Goal: Task Accomplishment & Management: Complete application form

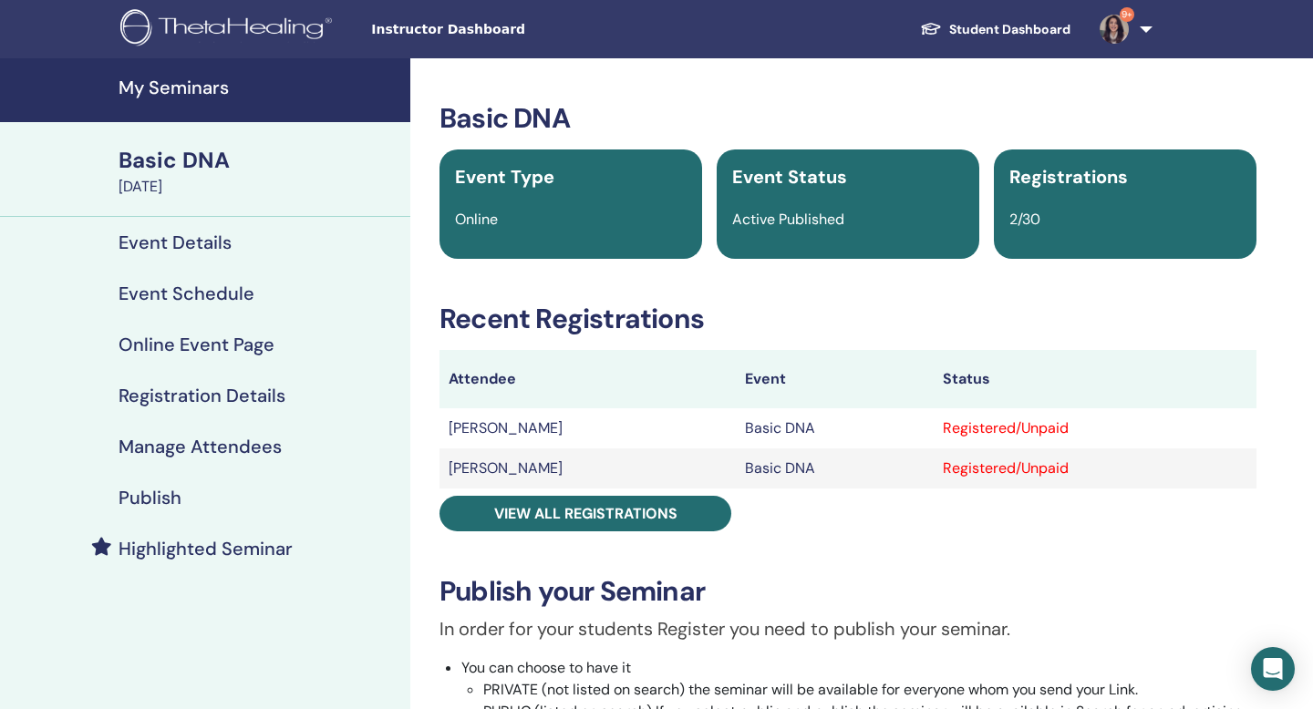
click at [1129, 37] on link "9+" at bounding box center [1122, 29] width 75 height 58
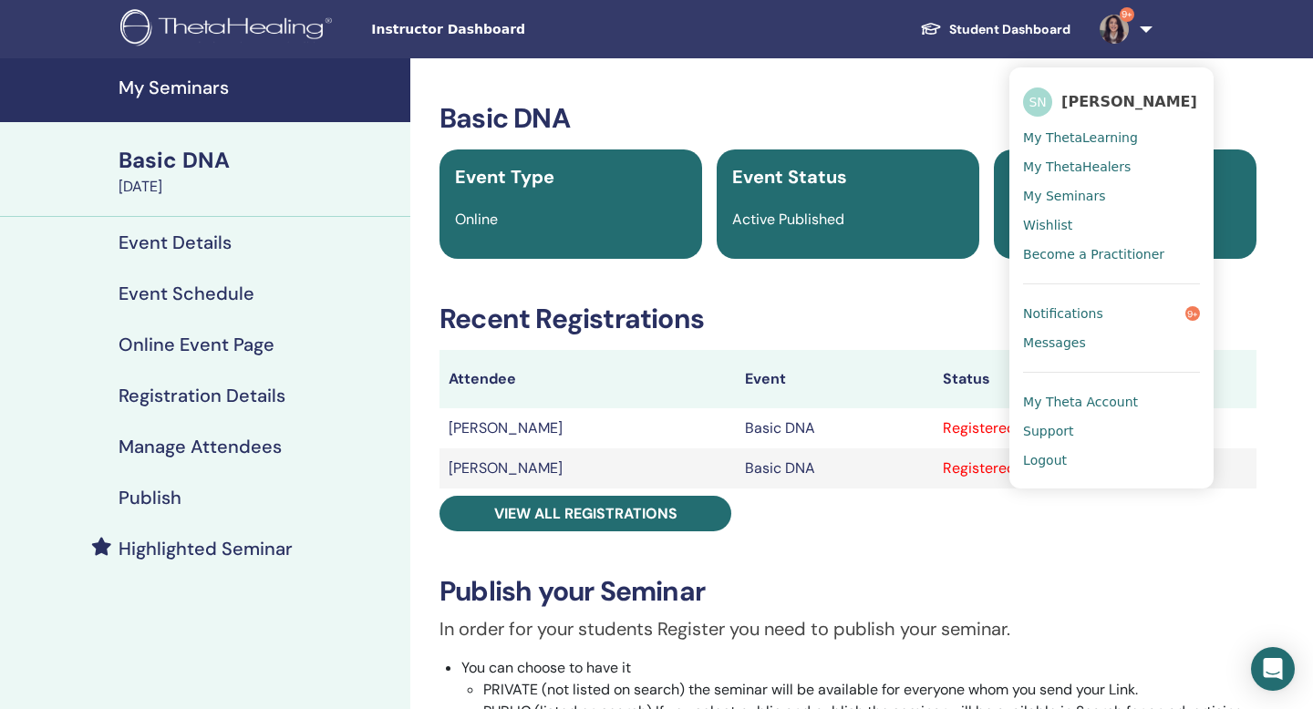
click at [1110, 100] on span "[PERSON_NAME]" at bounding box center [1129, 101] width 136 height 19
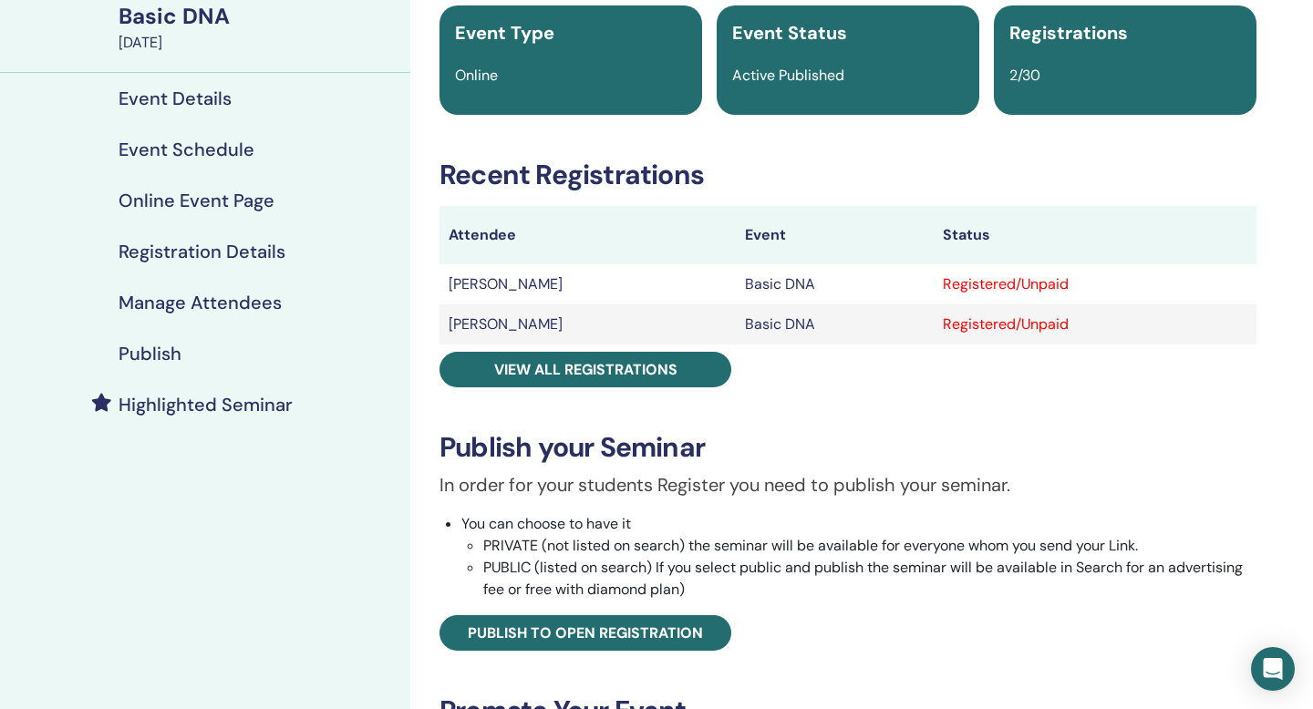
scroll to position [147, 0]
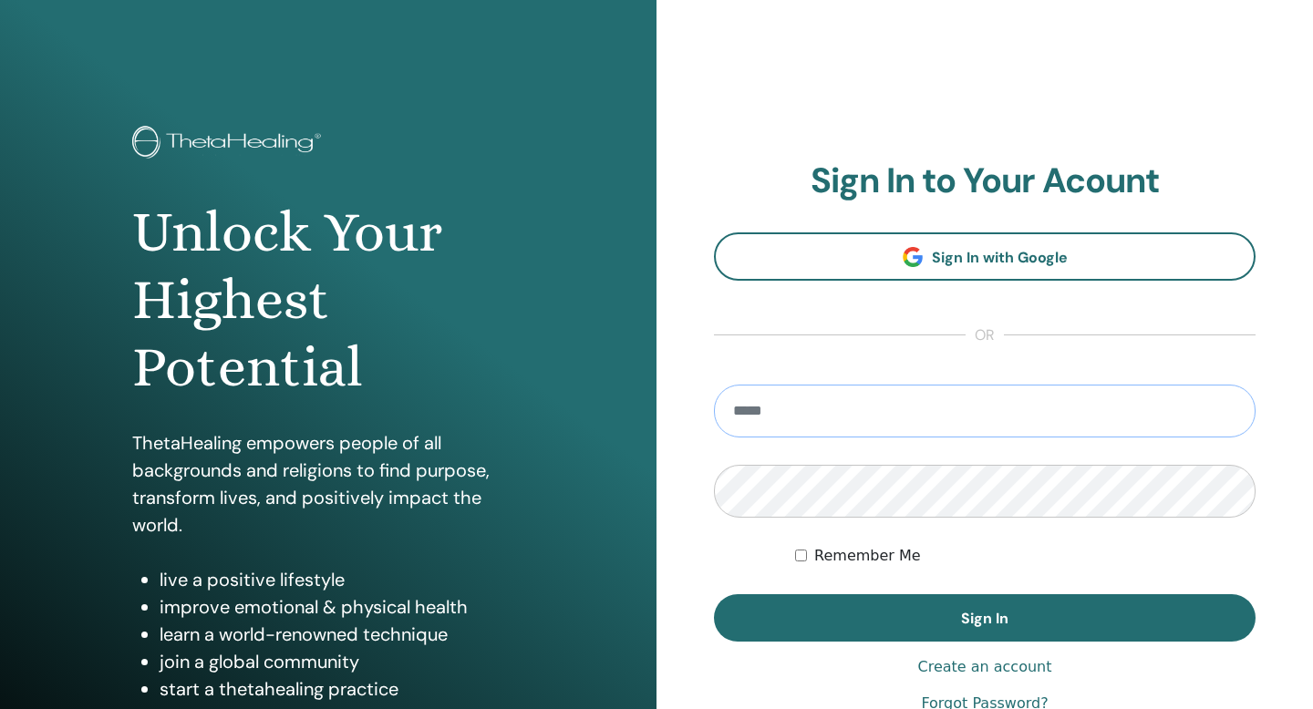
type input "**********"
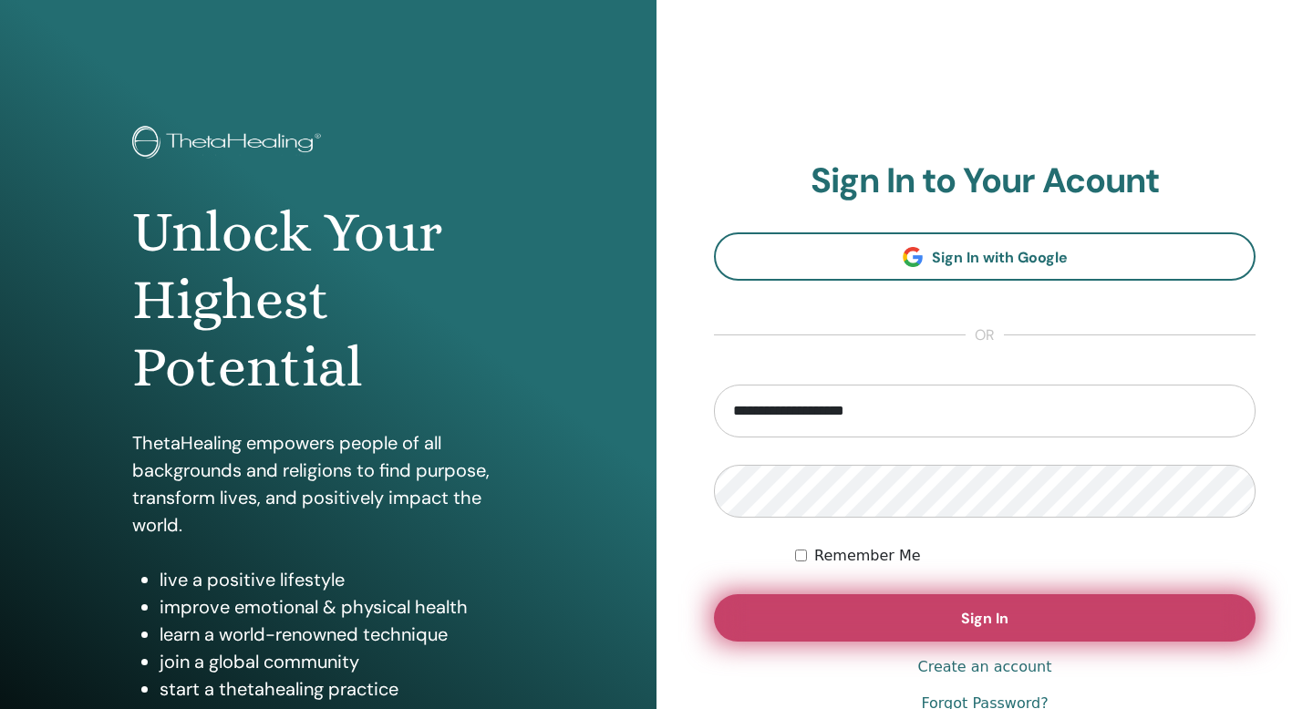
click at [850, 616] on button "Sign In" at bounding box center [985, 618] width 542 height 47
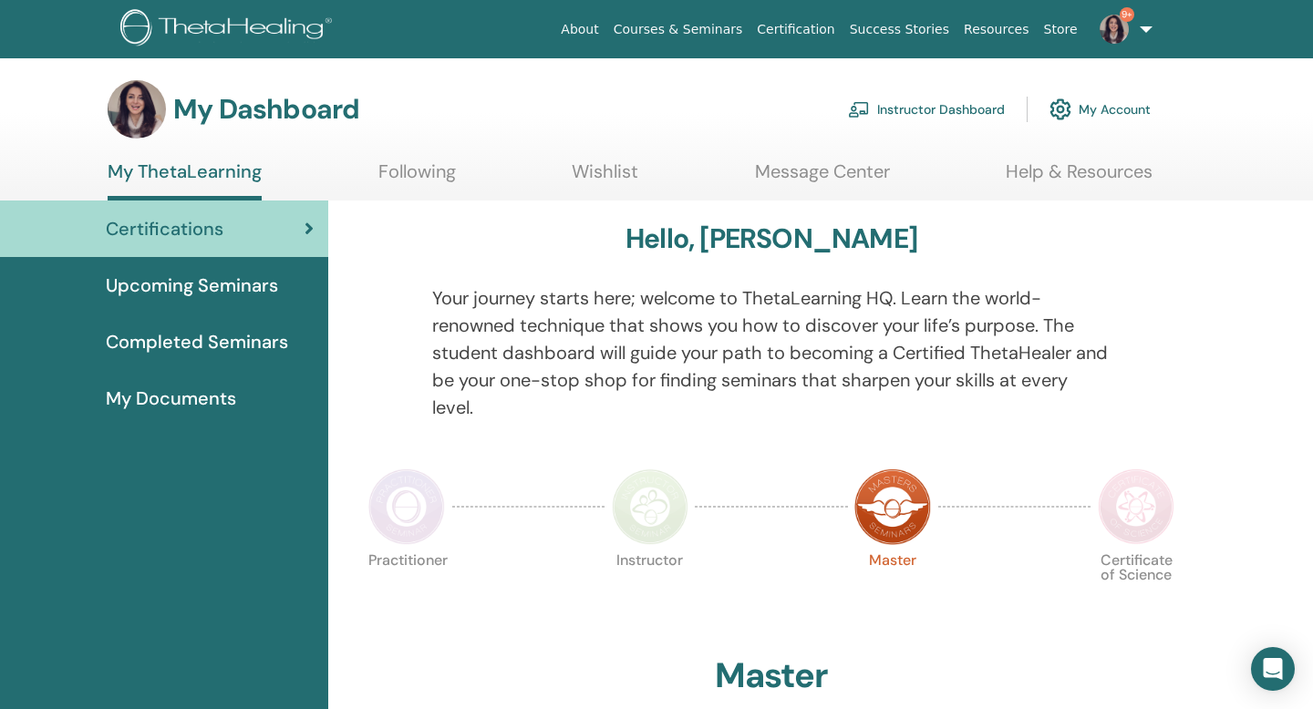
click at [988, 112] on link "Instructor Dashboard" at bounding box center [926, 109] width 157 height 40
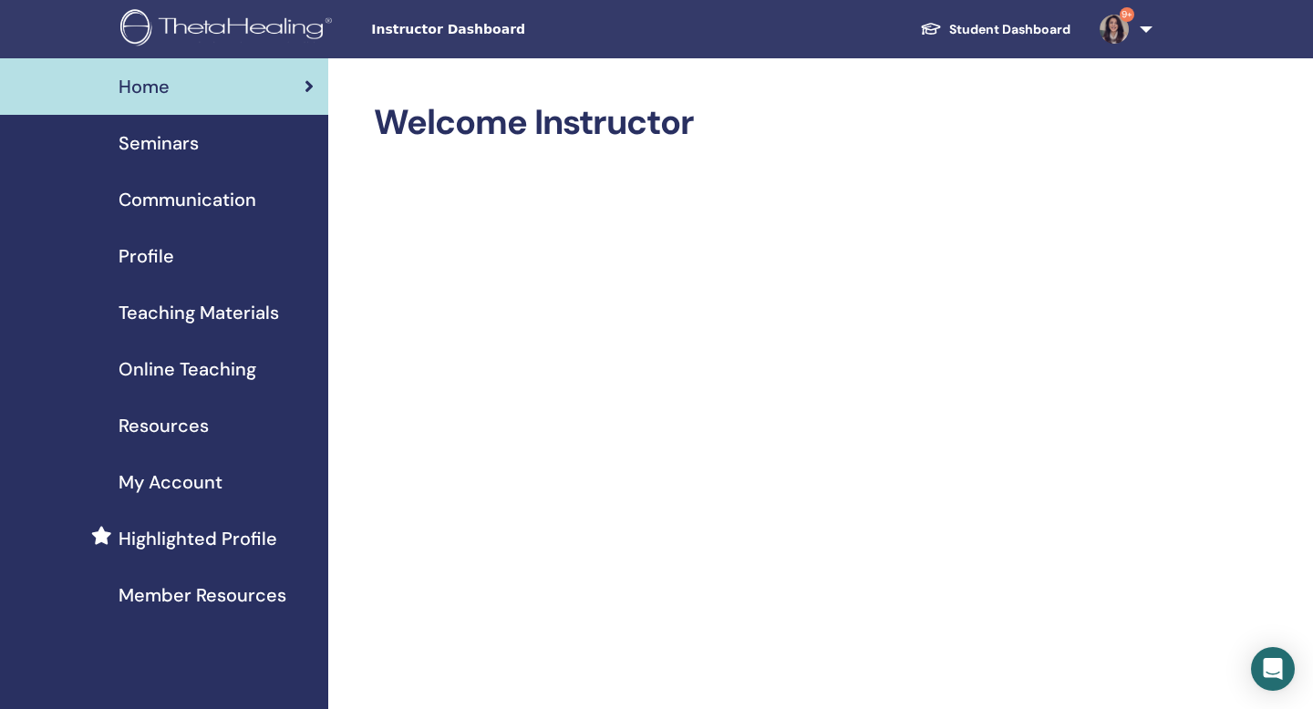
click at [171, 151] on span "Seminars" at bounding box center [159, 142] width 80 height 27
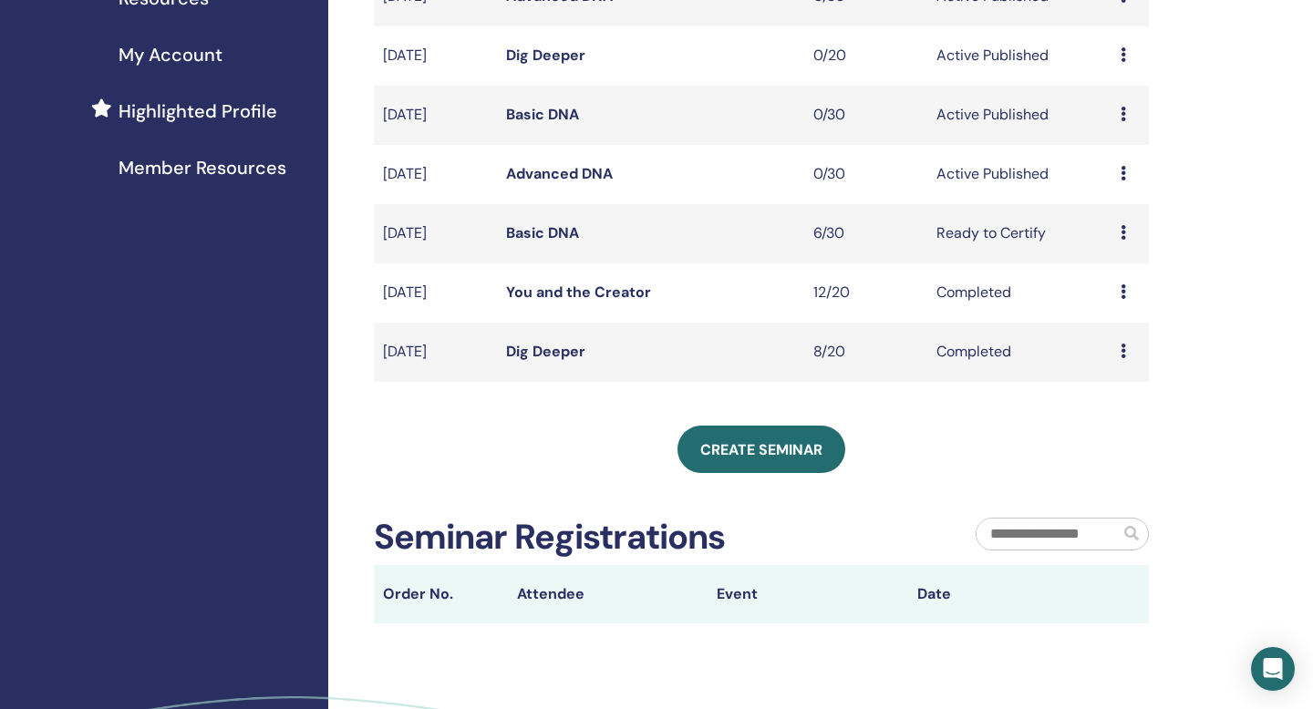
scroll to position [439, 0]
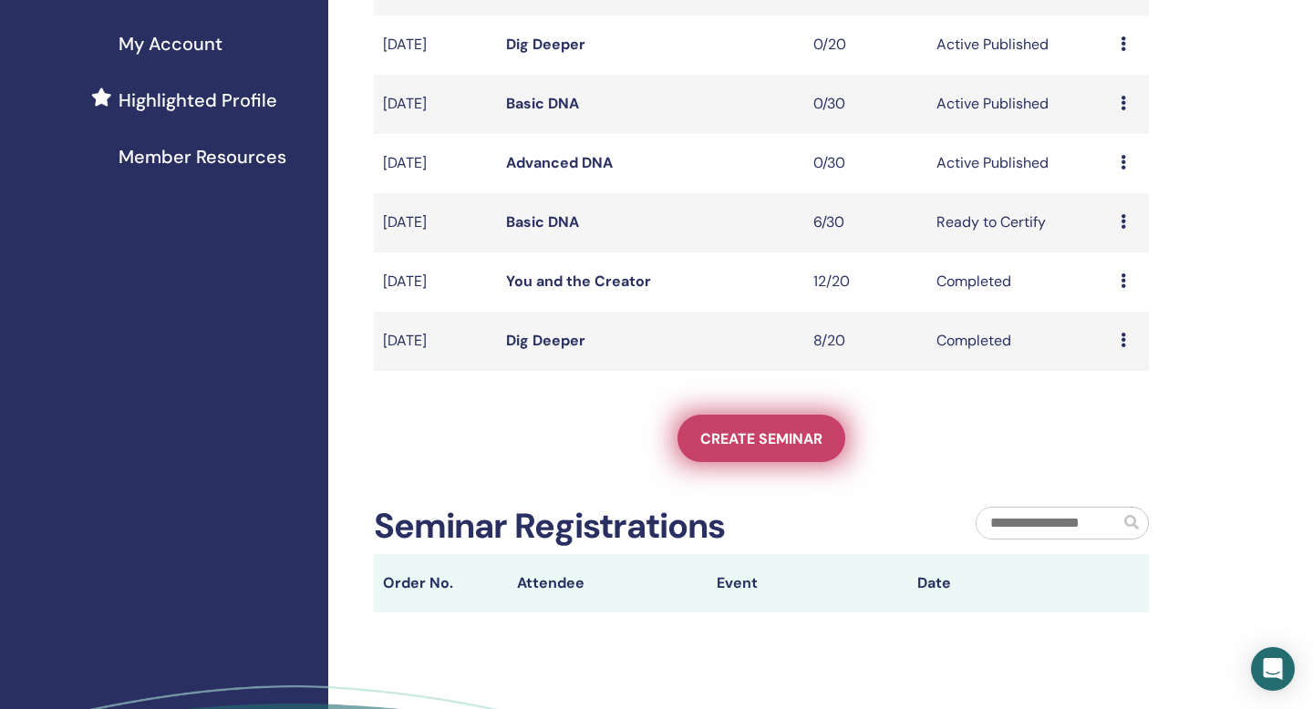
click at [750, 449] on link "Create seminar" at bounding box center [762, 438] width 168 height 47
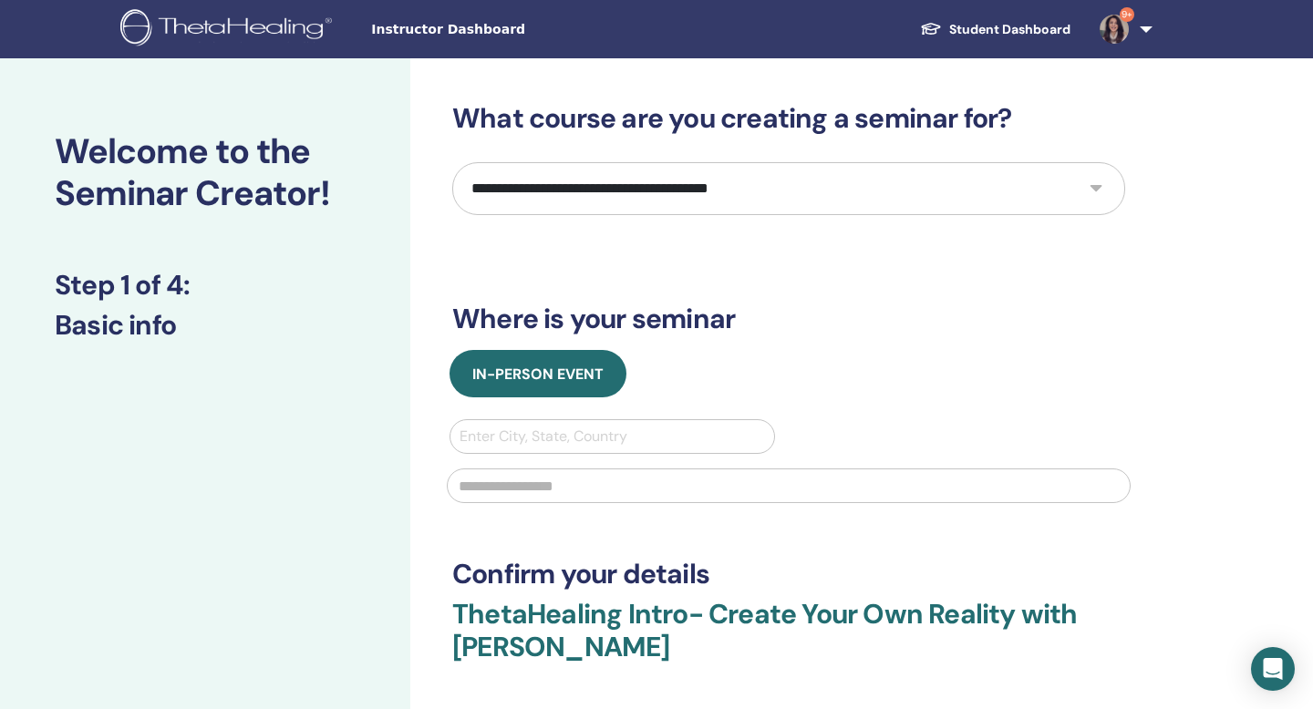
click at [625, 211] on select "**********" at bounding box center [788, 188] width 673 height 53
select select "*"
click at [452, 162] on select "**********" at bounding box center [788, 188] width 673 height 53
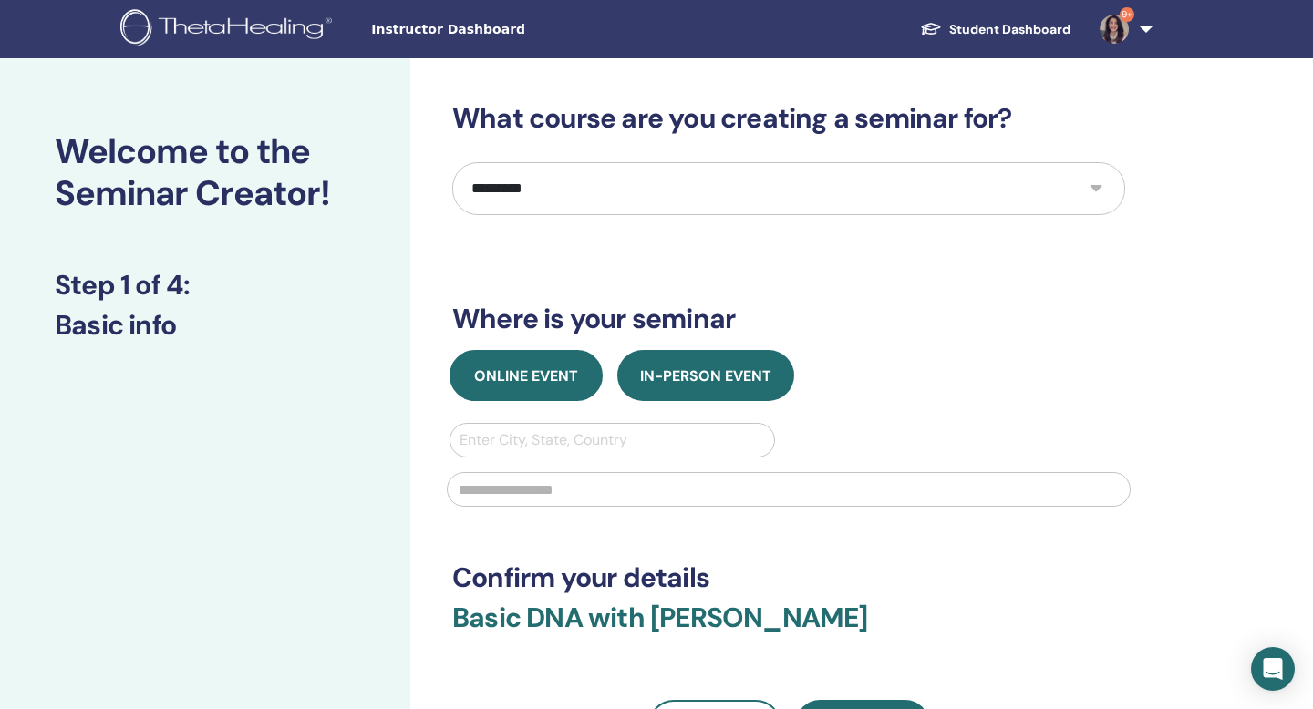
click at [528, 394] on button "Online Event" at bounding box center [526, 375] width 153 height 51
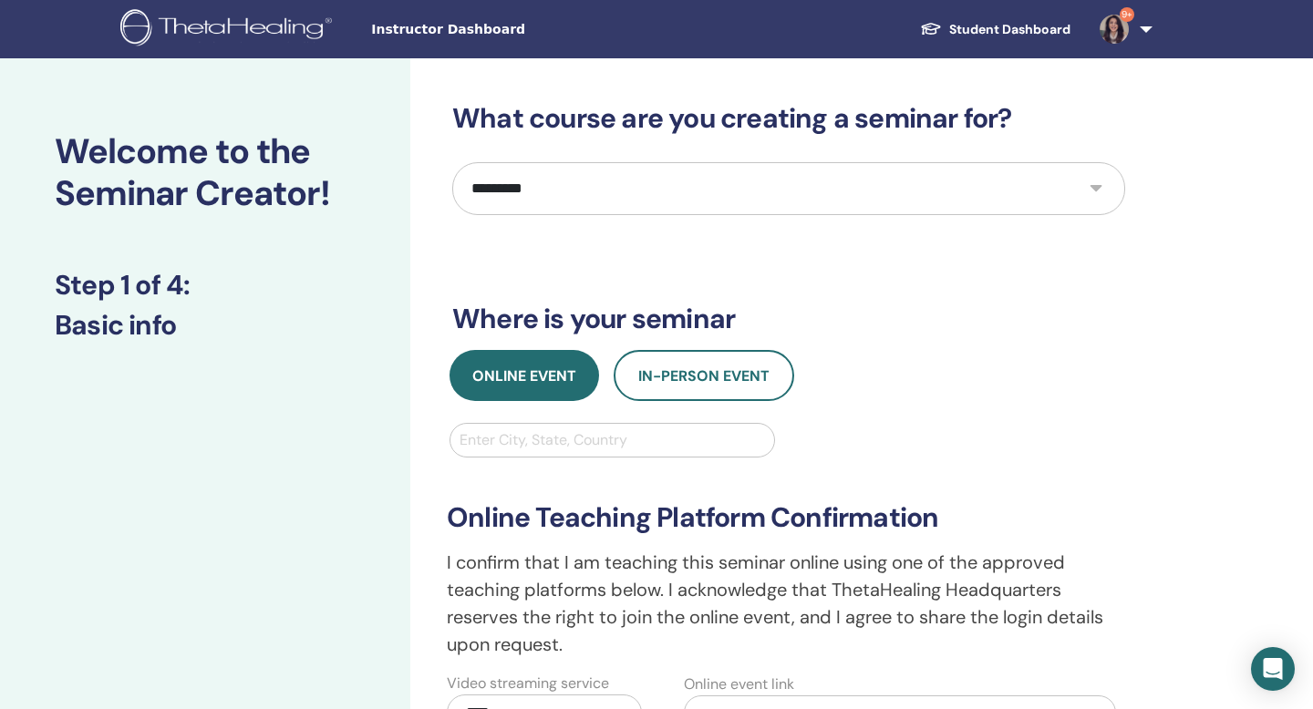
click at [516, 447] on div at bounding box center [612, 441] width 305 height 26
type input "*****"
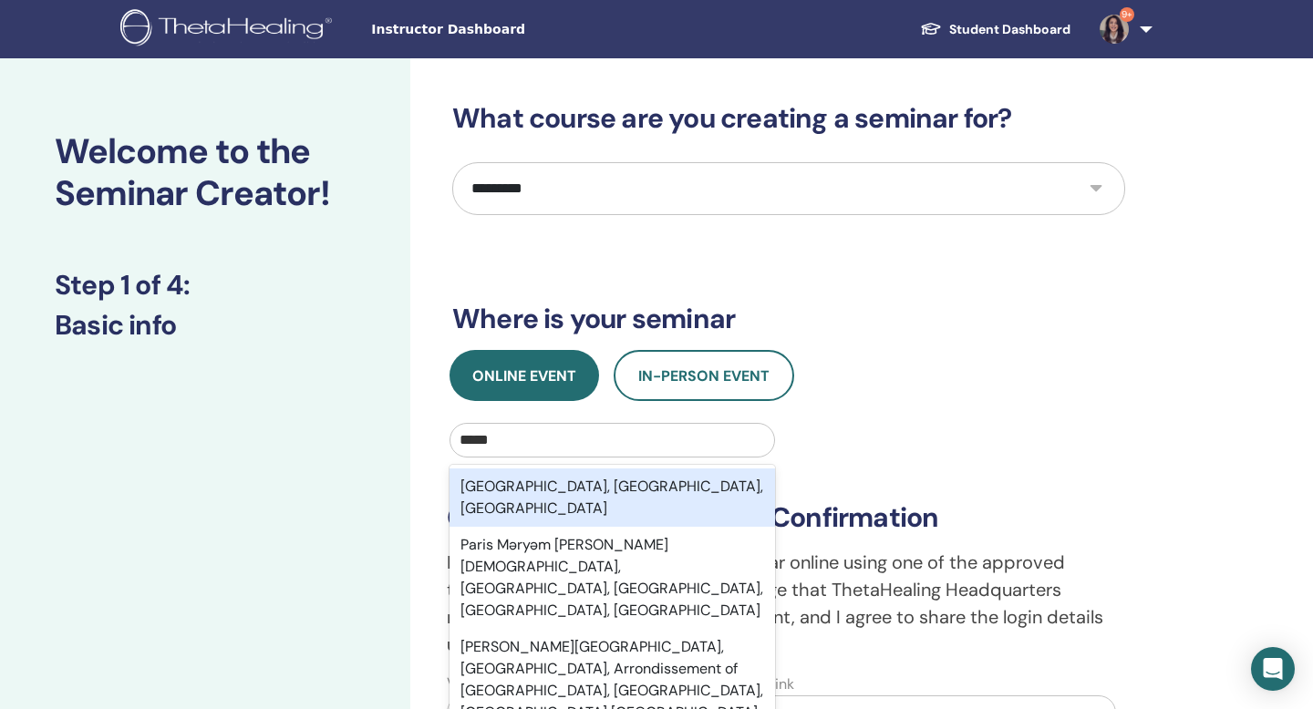
click at [503, 496] on div "Paris, Île-de-France, FRA" at bounding box center [613, 498] width 326 height 58
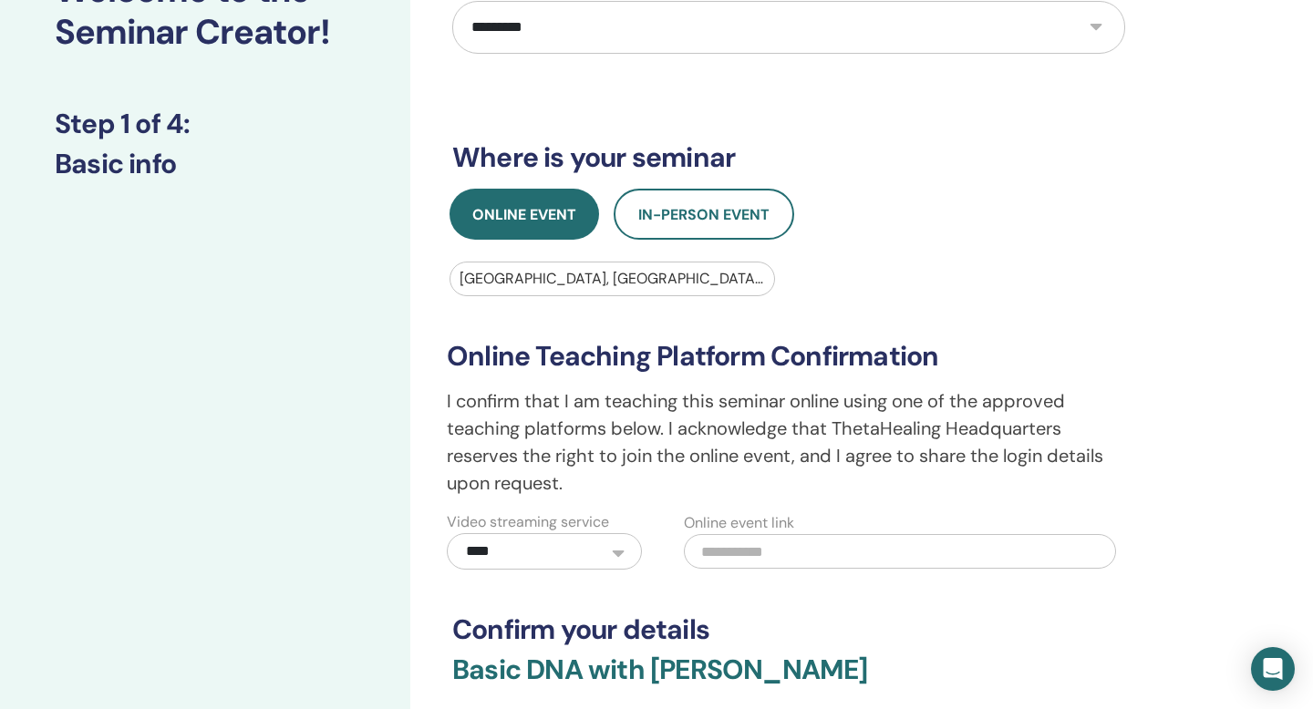
scroll to position [65, 0]
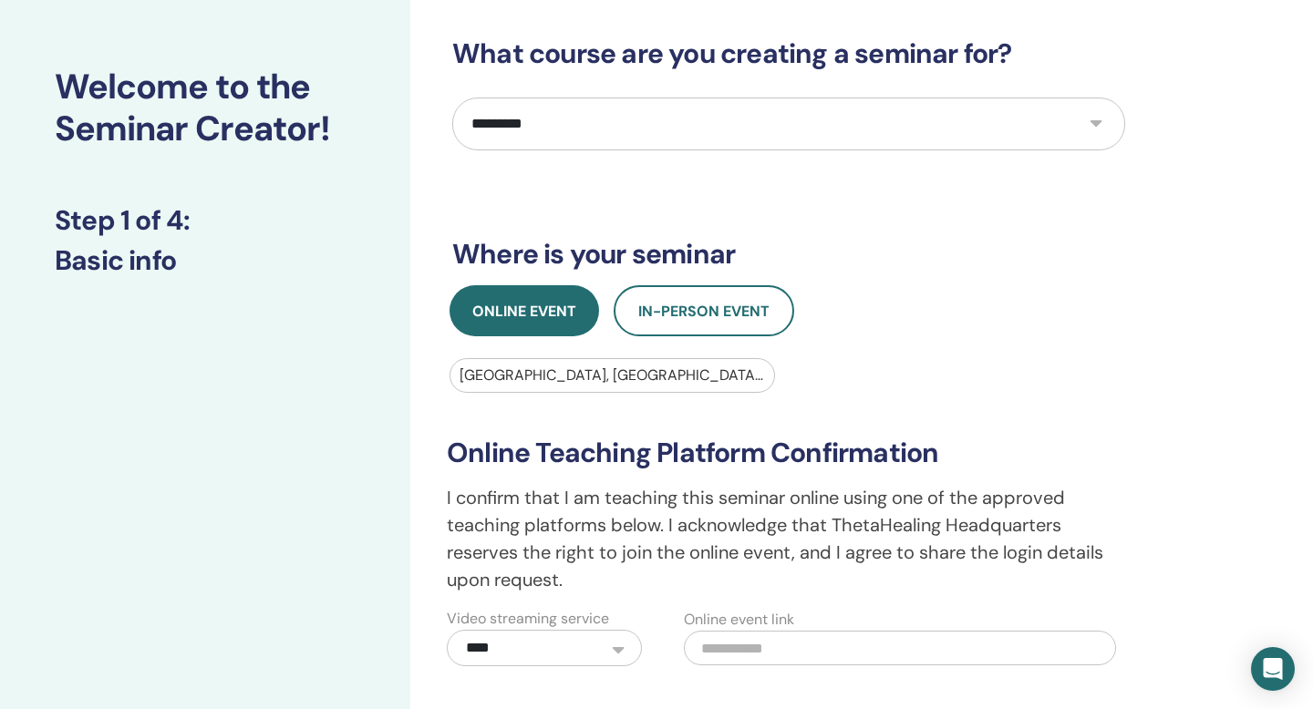
click at [561, 376] on div at bounding box center [612, 376] width 305 height 26
click at [595, 374] on div at bounding box center [612, 376] width 305 height 26
click at [857, 355] on div "**********" at bounding box center [789, 475] width 700 height 381
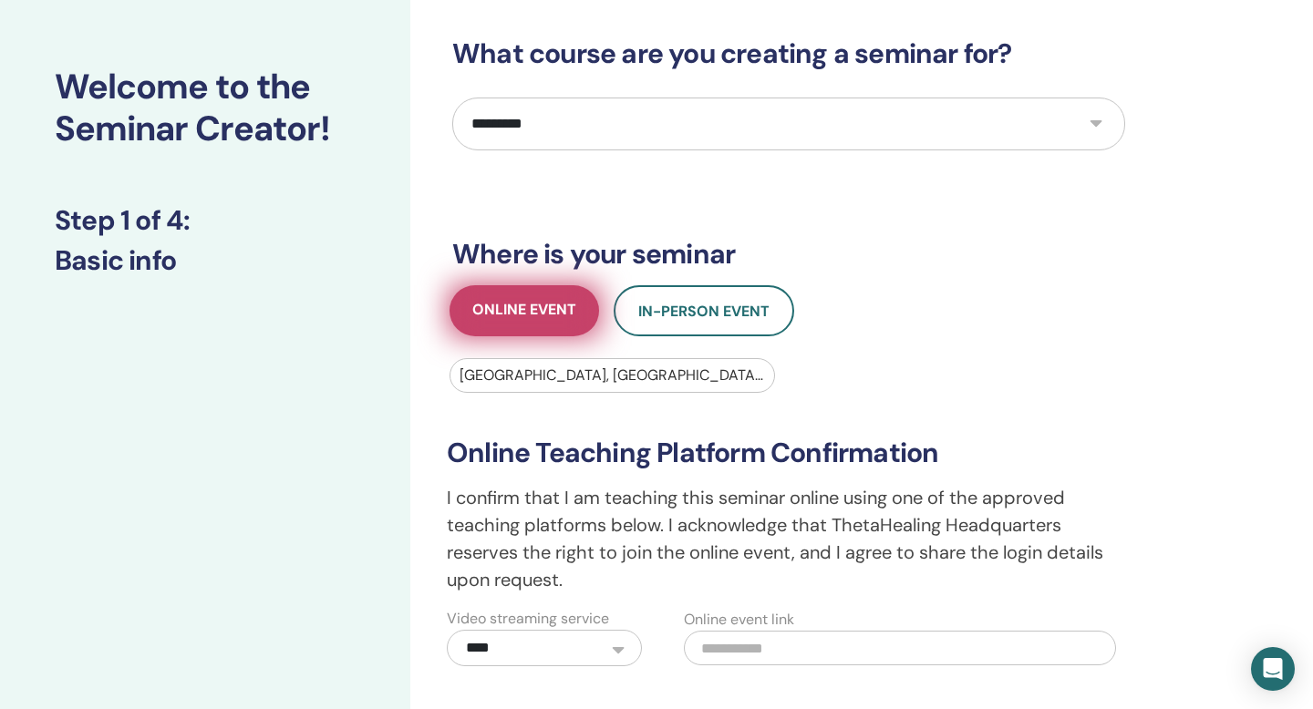
click at [478, 296] on button "Online Event" at bounding box center [525, 310] width 150 height 51
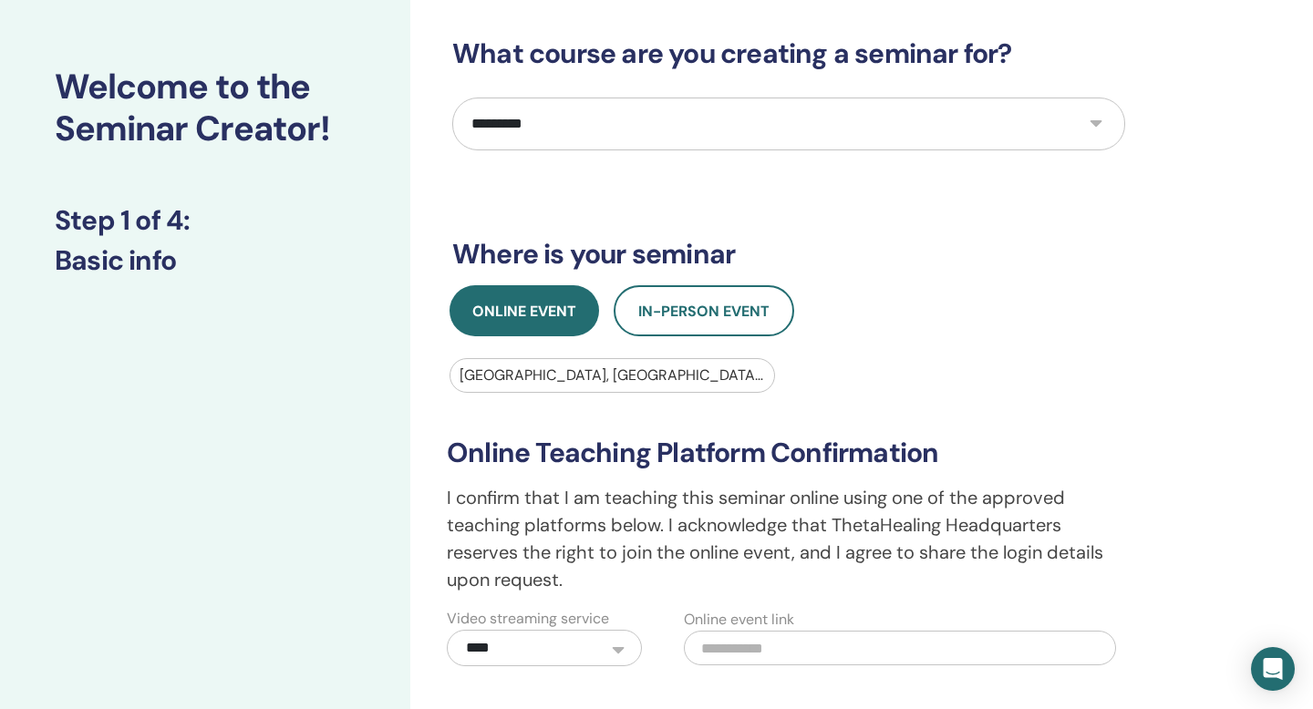
click at [534, 385] on div at bounding box center [612, 376] width 305 height 26
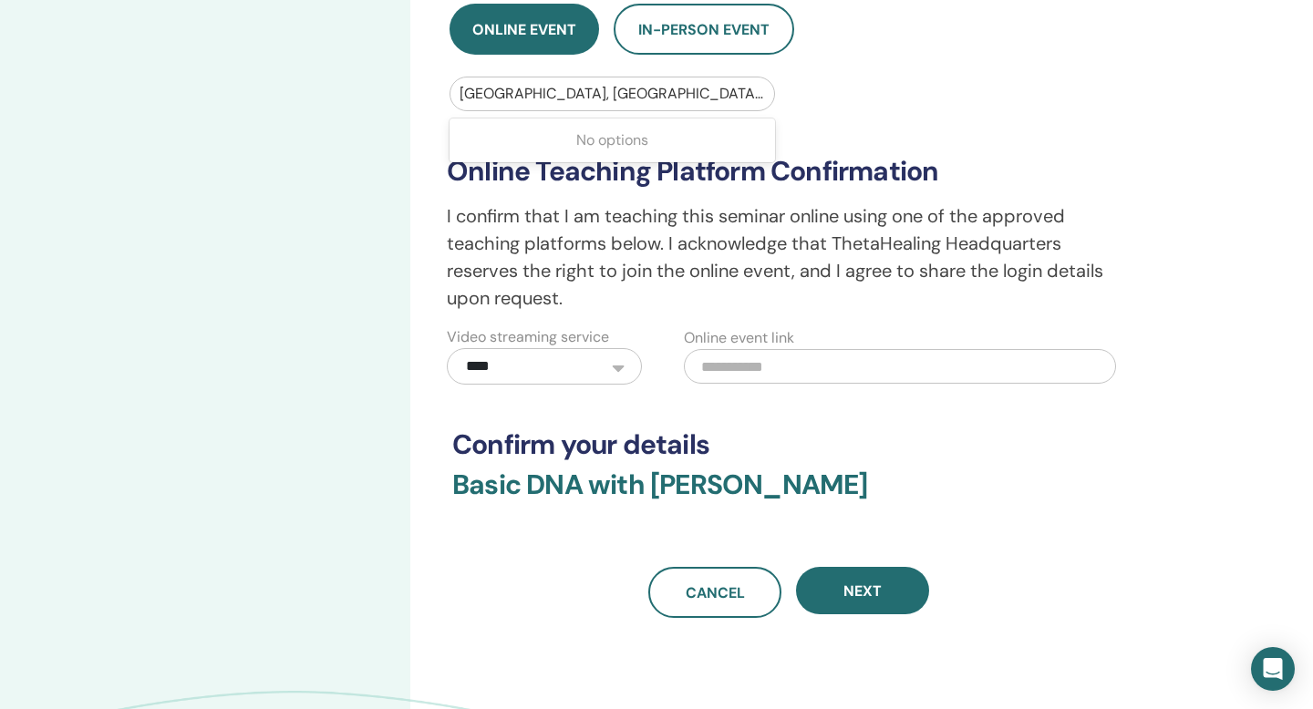
scroll to position [435, 0]
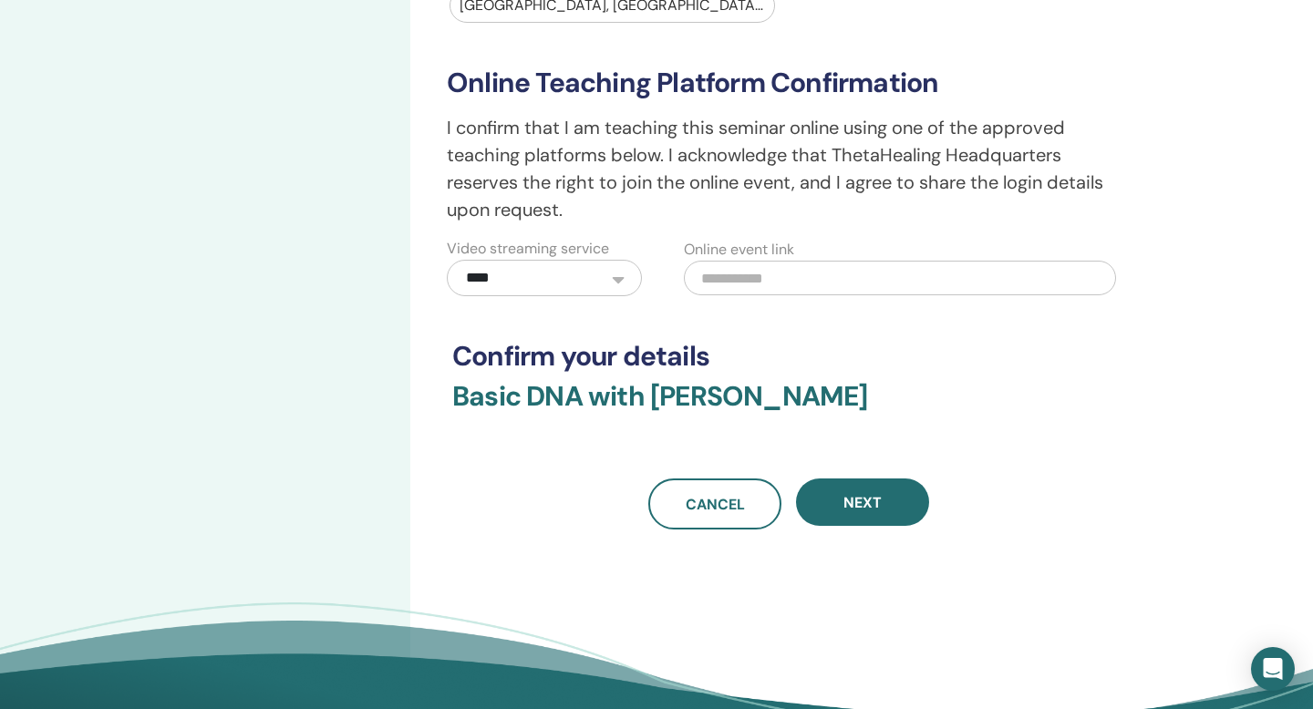
click at [792, 288] on input "text" at bounding box center [900, 278] width 432 height 35
paste input "**********"
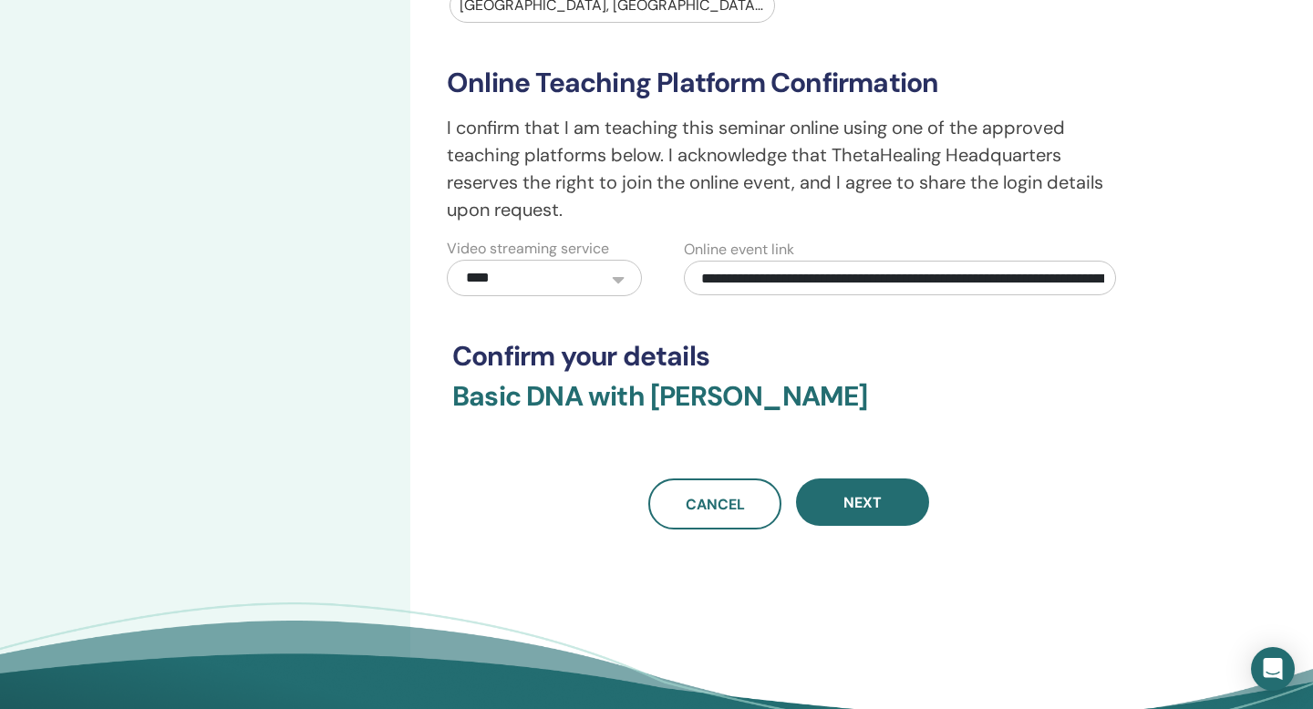
scroll to position [0, 175]
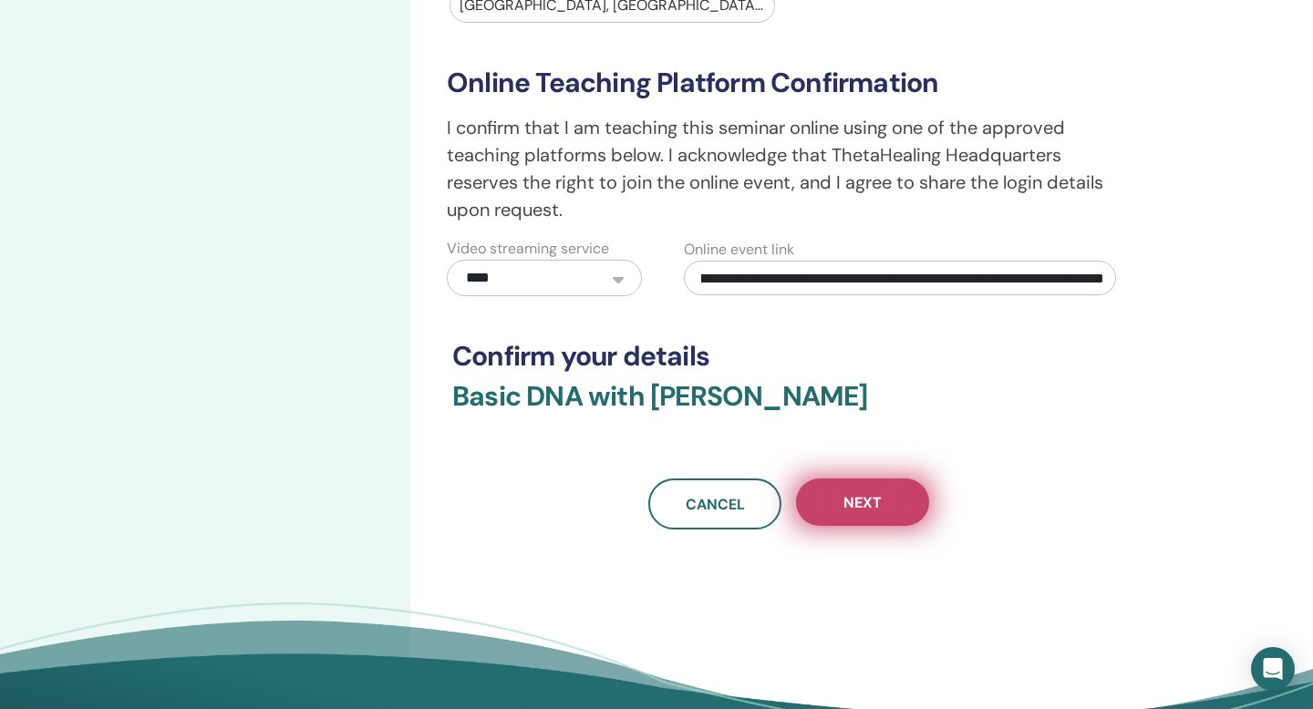
type input "**********"
click at [833, 508] on button "Next" at bounding box center [862, 502] width 133 height 47
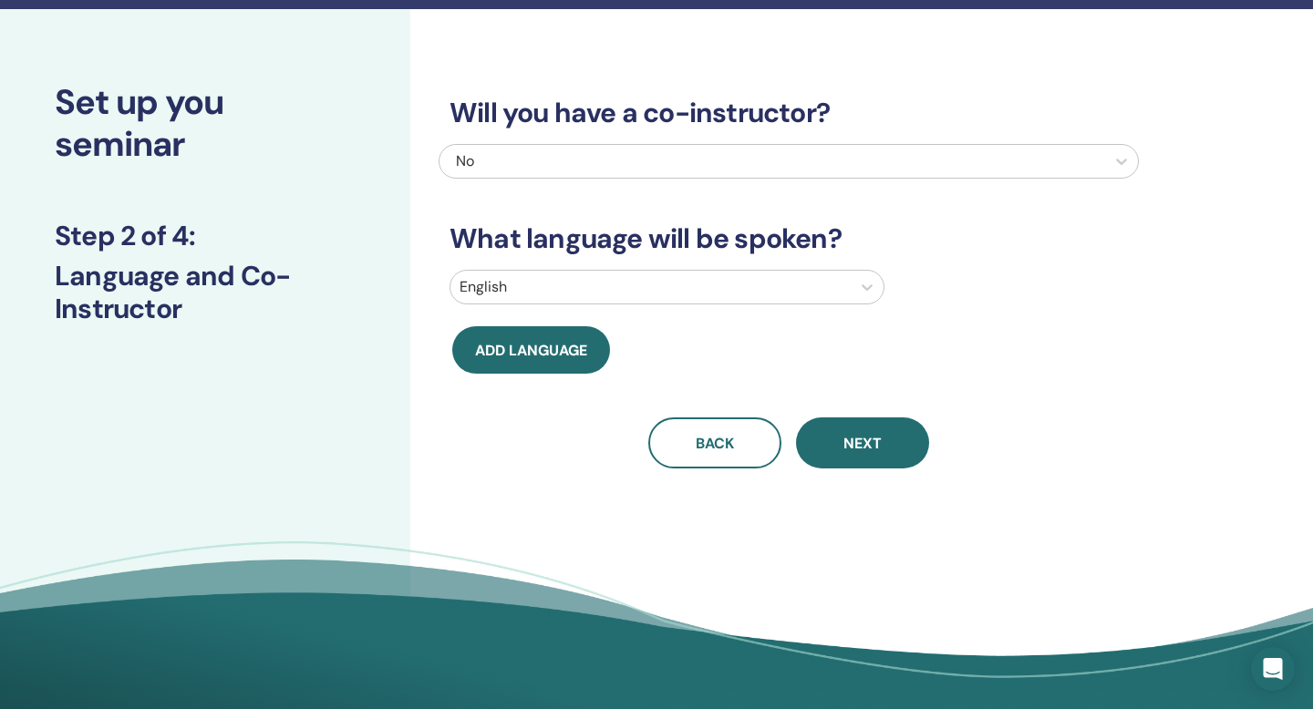
scroll to position [0, 0]
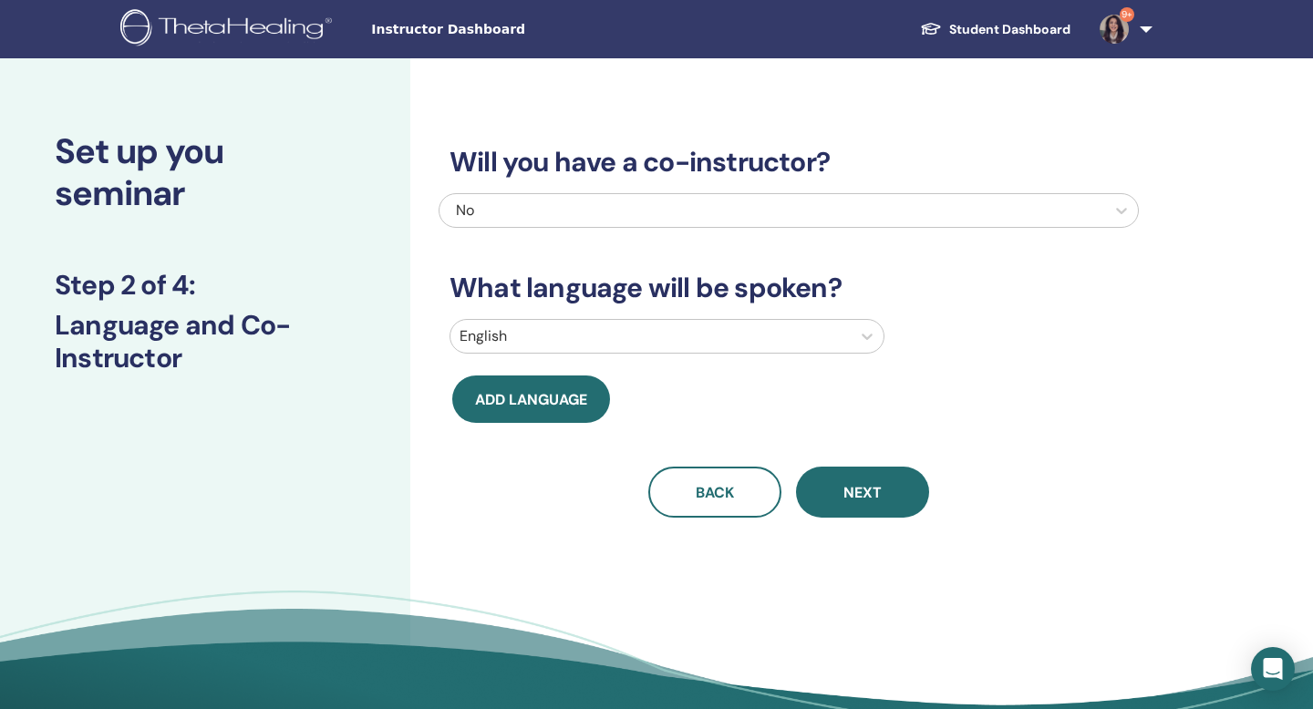
click at [688, 338] on div at bounding box center [651, 337] width 382 height 26
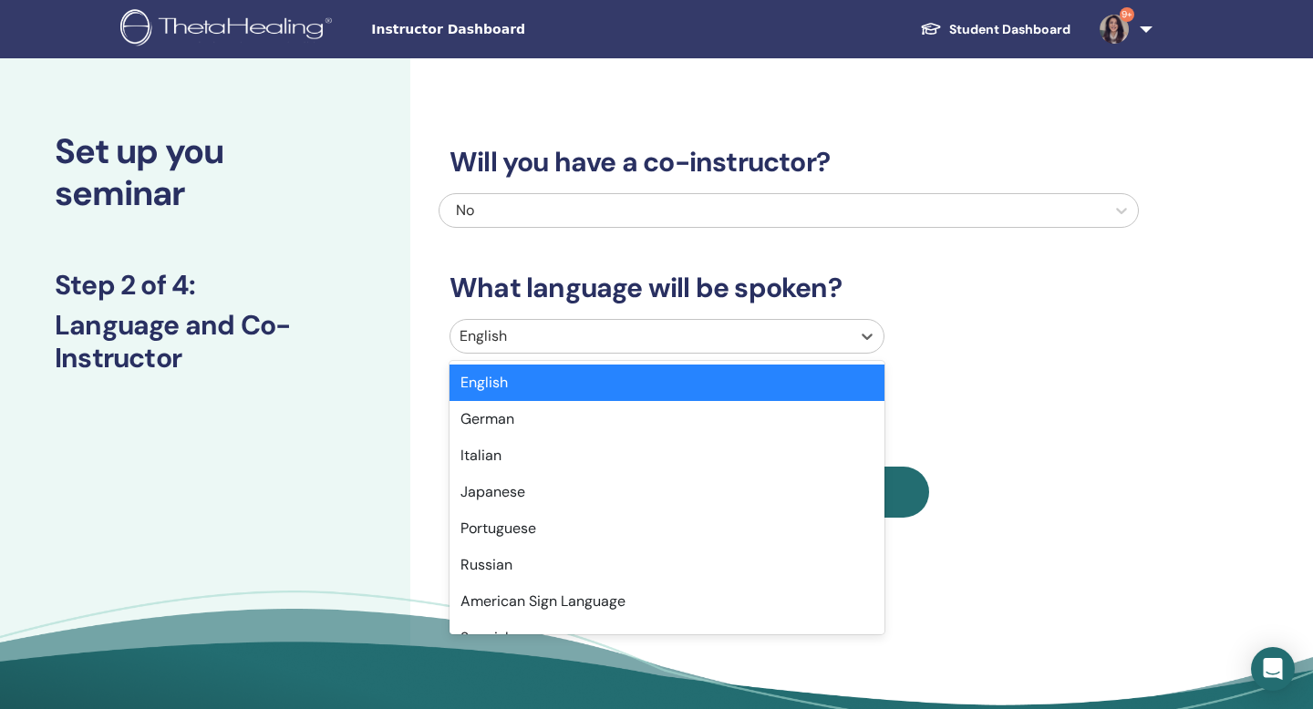
click at [807, 306] on div "Will you have a co-instructor? No What language will be spoken? option English …" at bounding box center [789, 310] width 700 height 416
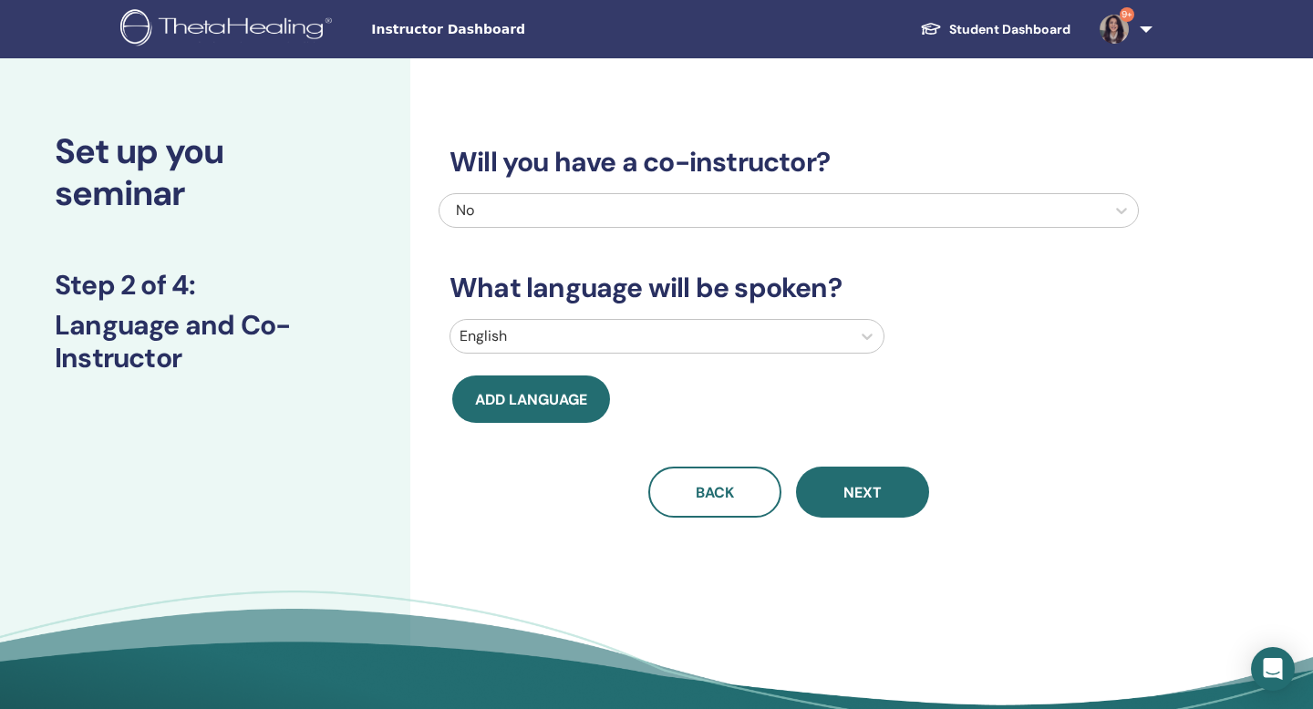
click at [776, 341] on div at bounding box center [651, 337] width 382 height 26
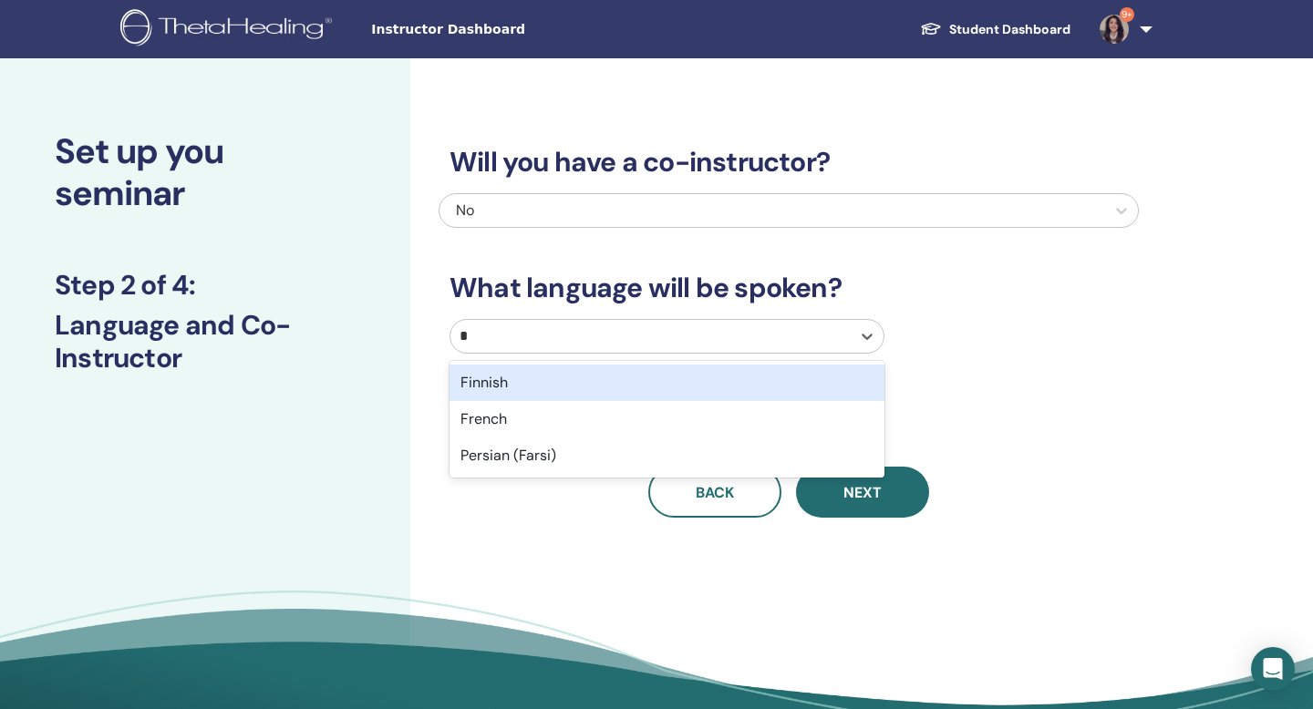
type input "**"
click at [699, 379] on div "French" at bounding box center [667, 383] width 435 height 36
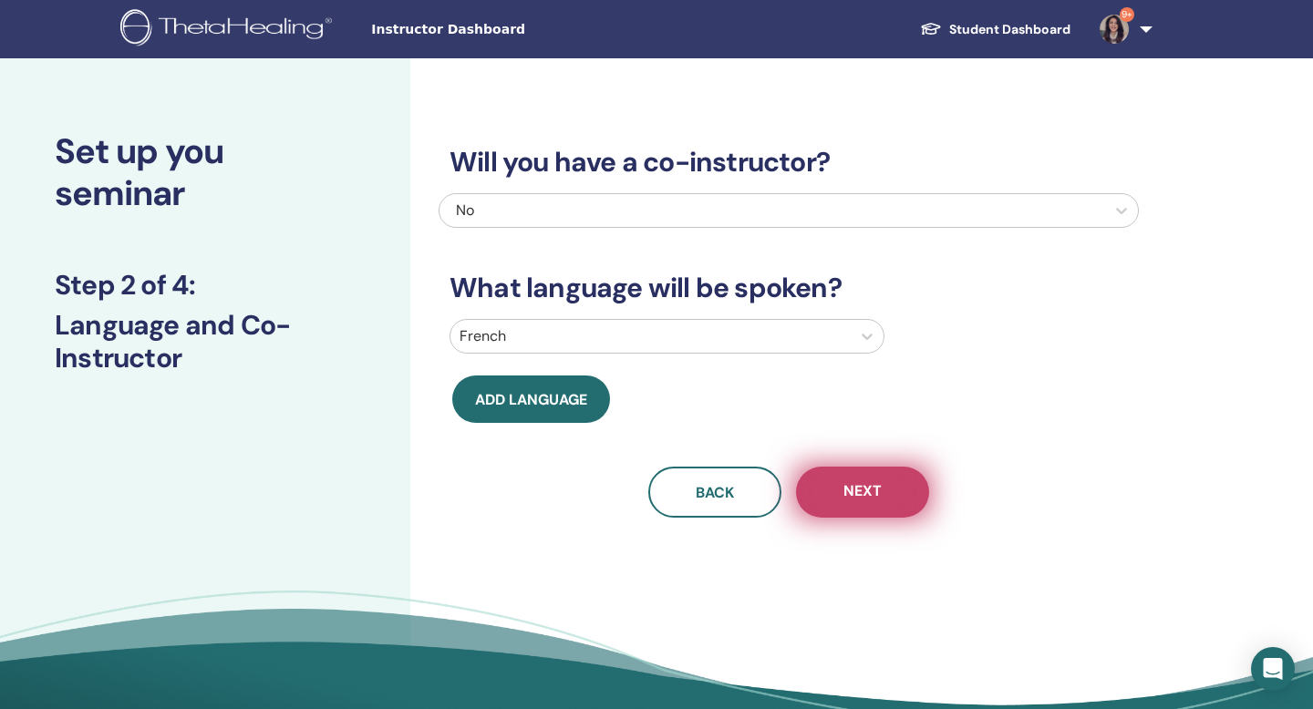
click at [868, 495] on span "Next" at bounding box center [863, 492] width 38 height 23
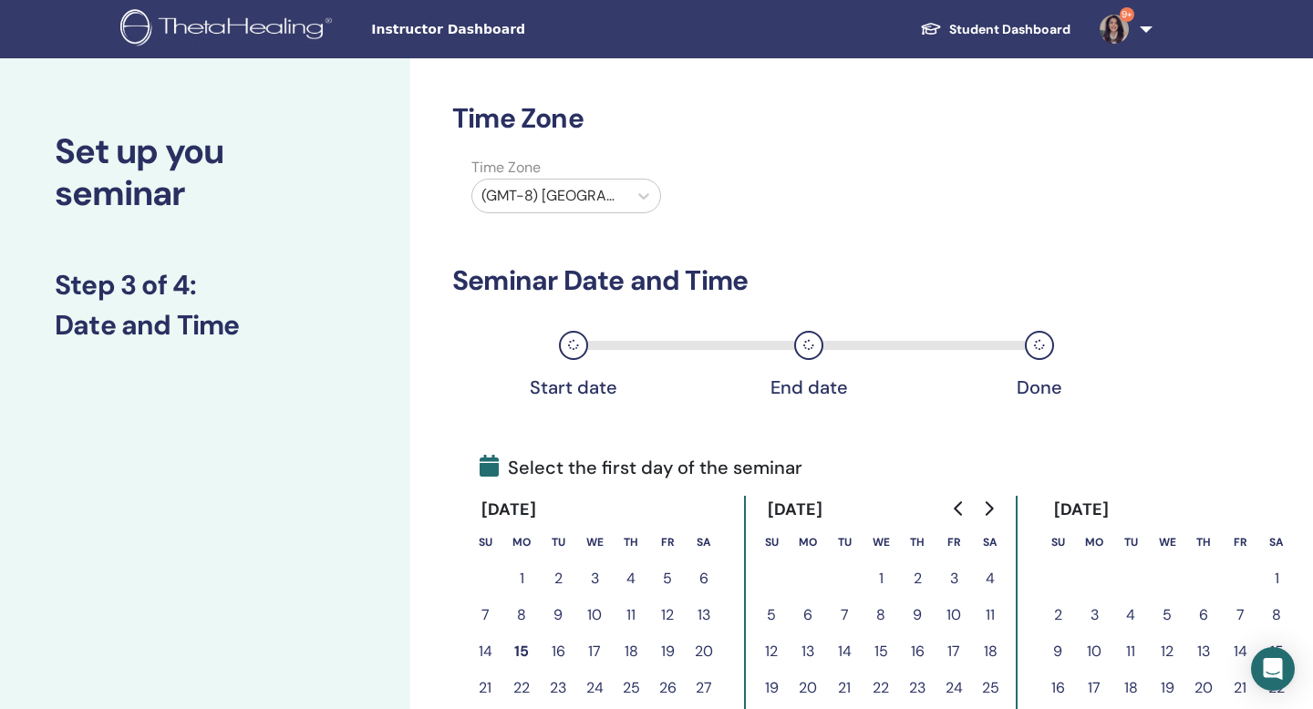
scroll to position [279, 0]
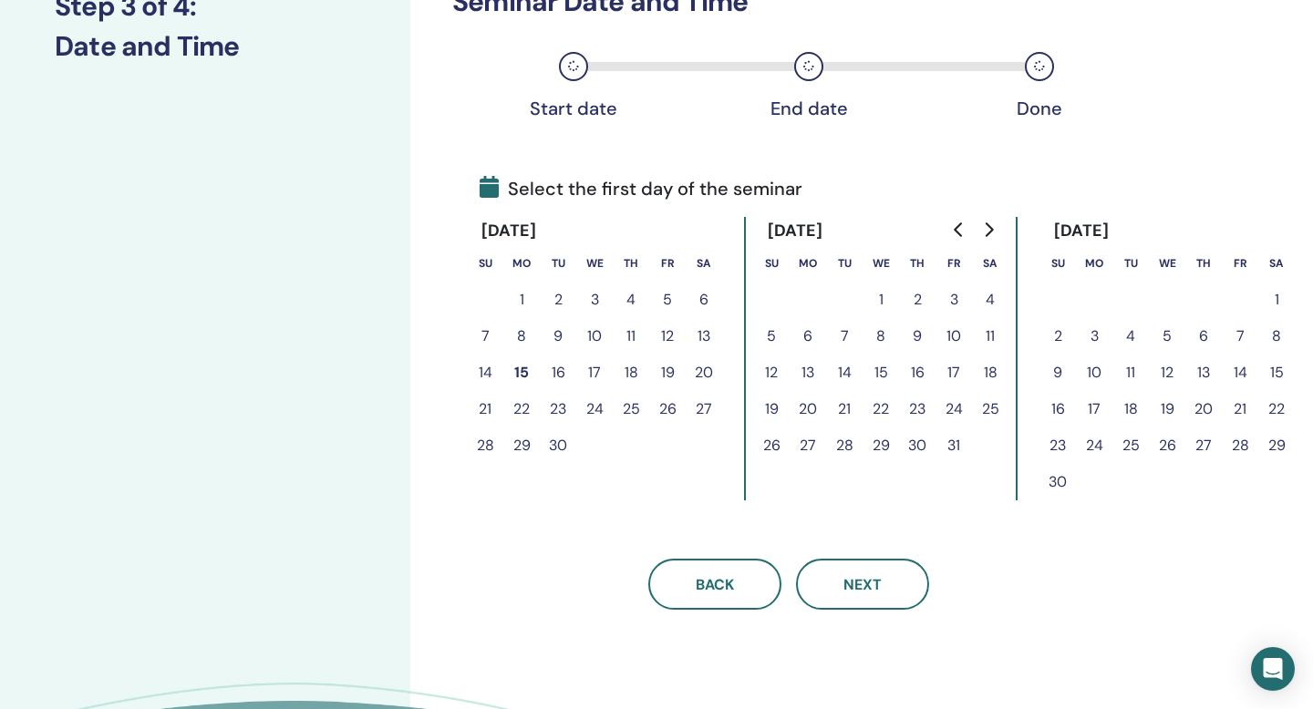
click at [526, 373] on button "15" at bounding box center [521, 373] width 36 height 36
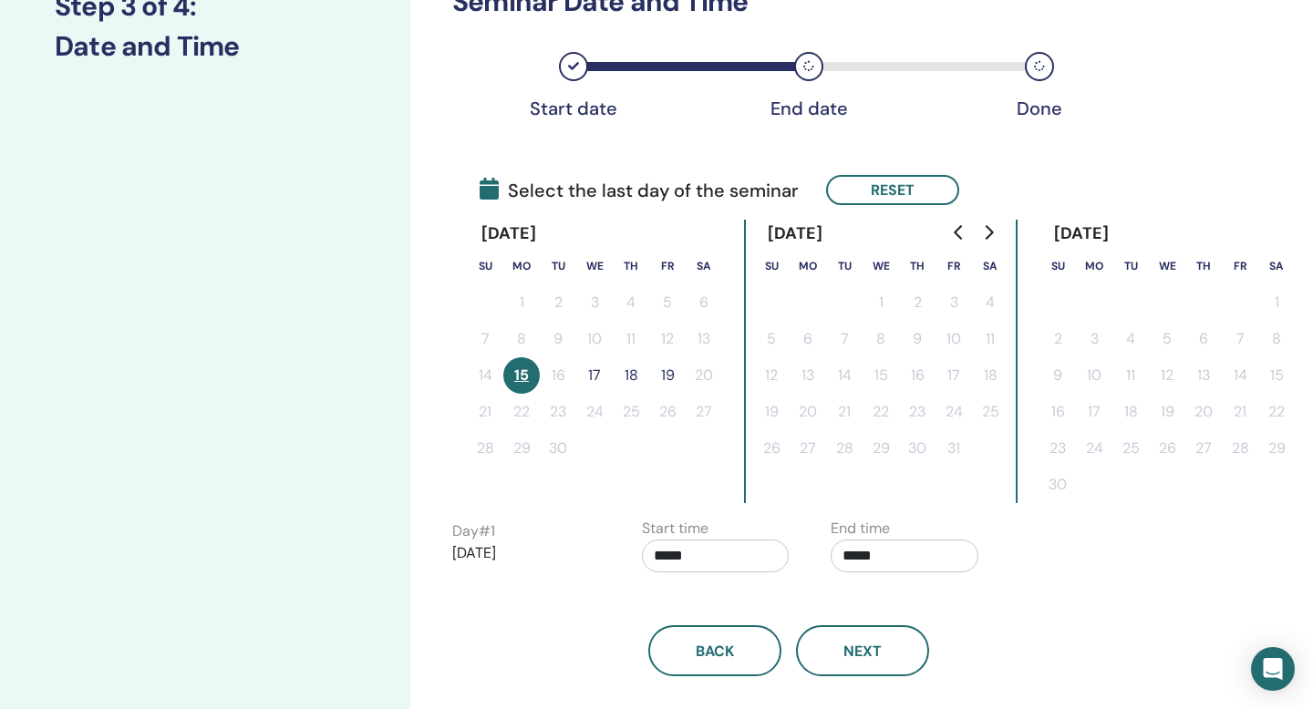
click at [595, 377] on button "17" at bounding box center [594, 375] width 36 height 36
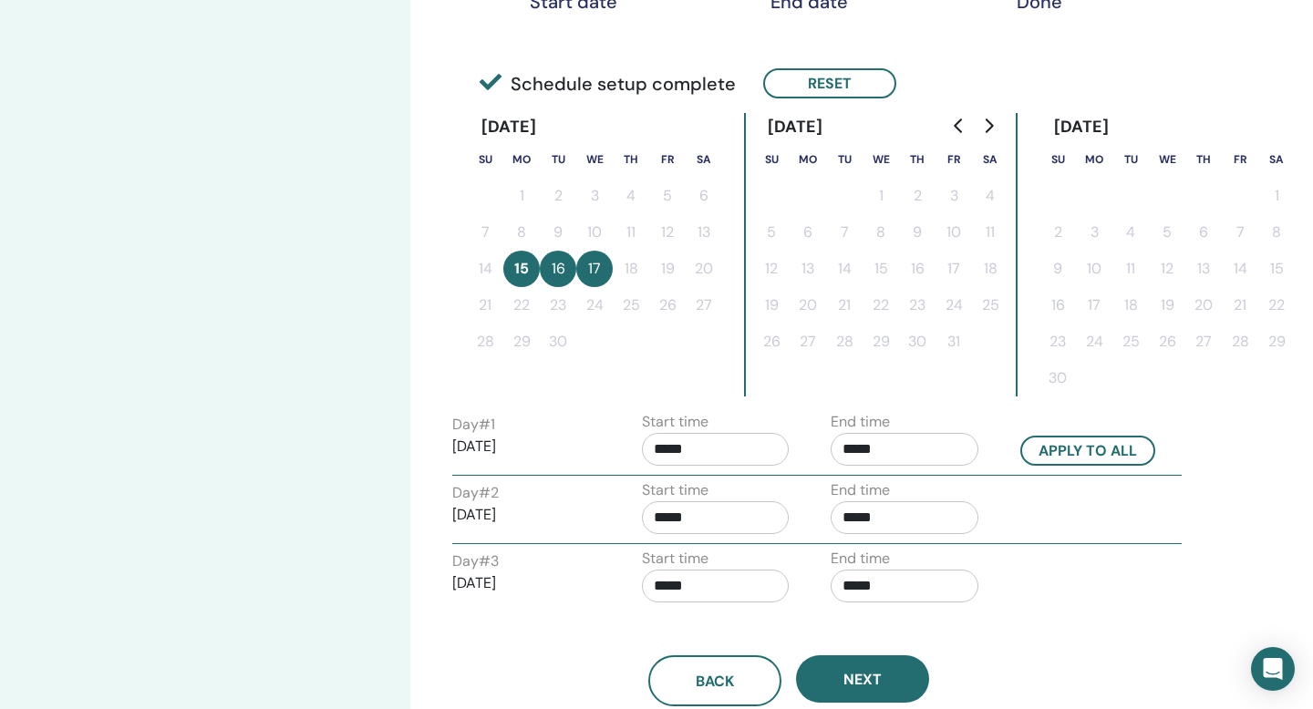
scroll to position [387, 0]
click at [1050, 450] on button "Apply to all" at bounding box center [1087, 450] width 135 height 30
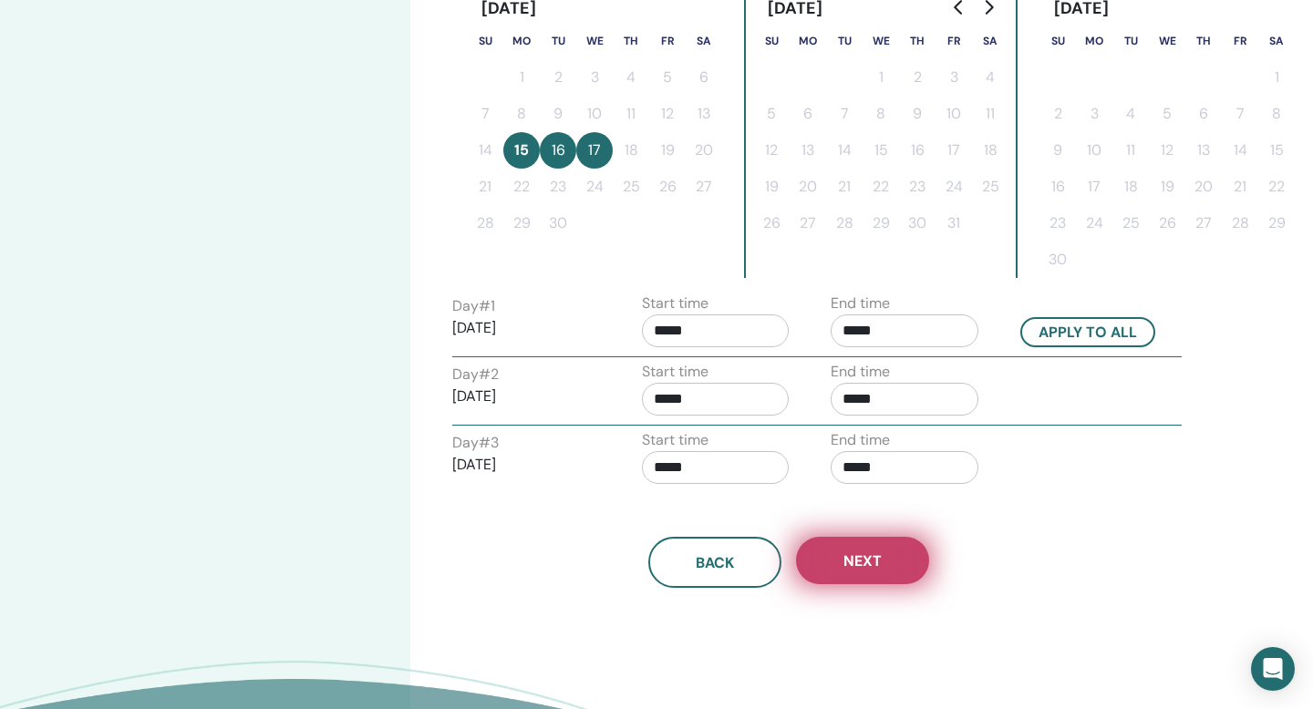
click at [876, 555] on span "Next" at bounding box center [863, 561] width 38 height 19
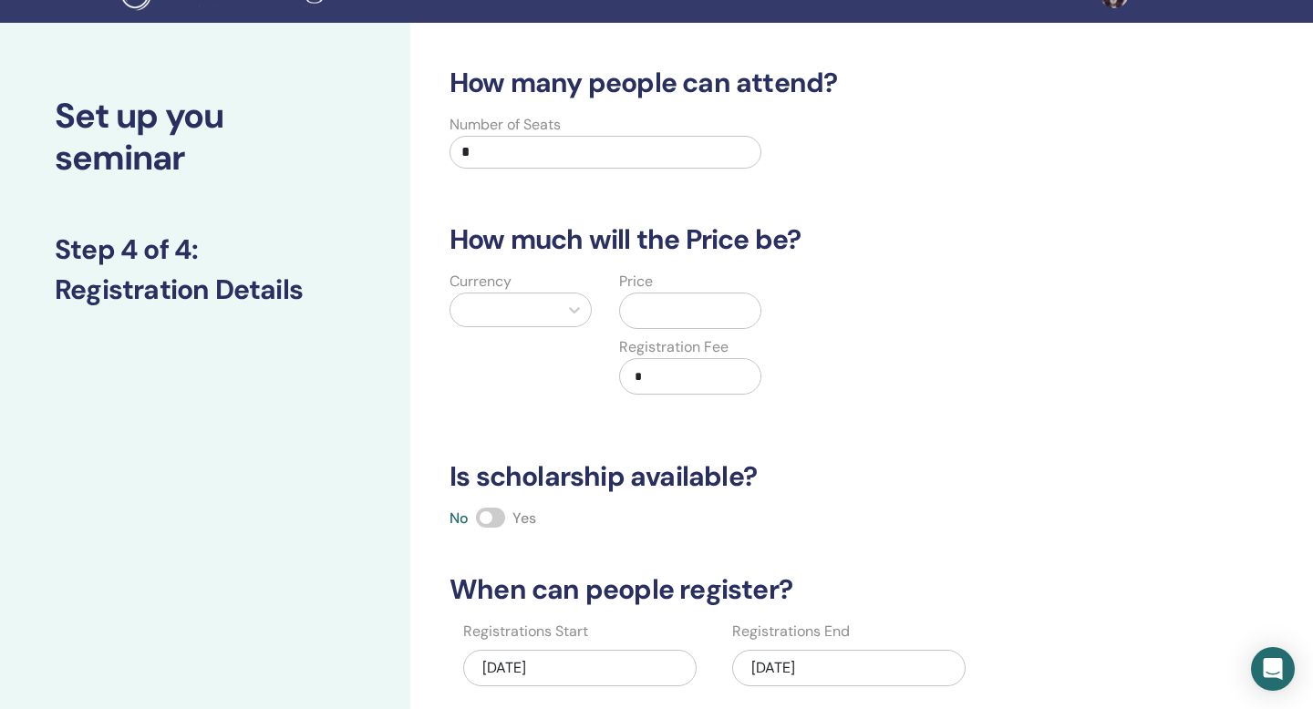
scroll to position [0, 0]
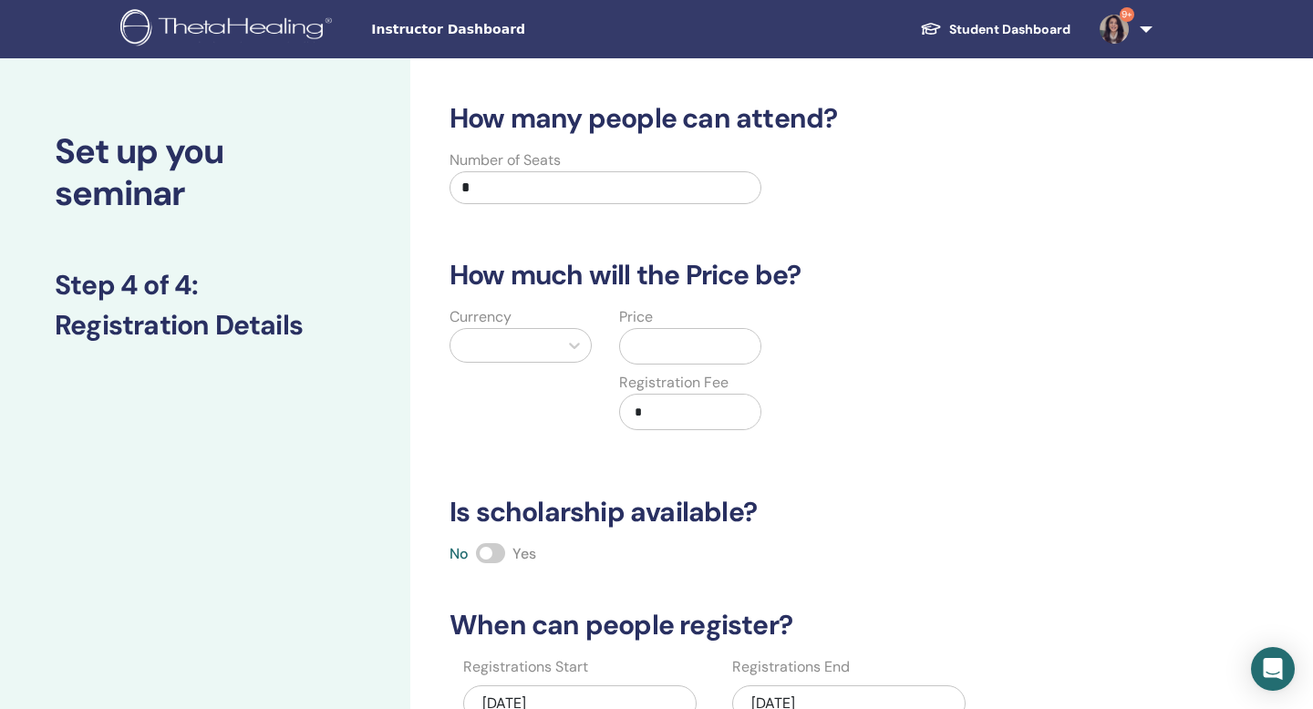
click at [650, 201] on input "*" at bounding box center [606, 187] width 312 height 33
type input "*"
click at [535, 343] on div at bounding box center [504, 346] width 89 height 26
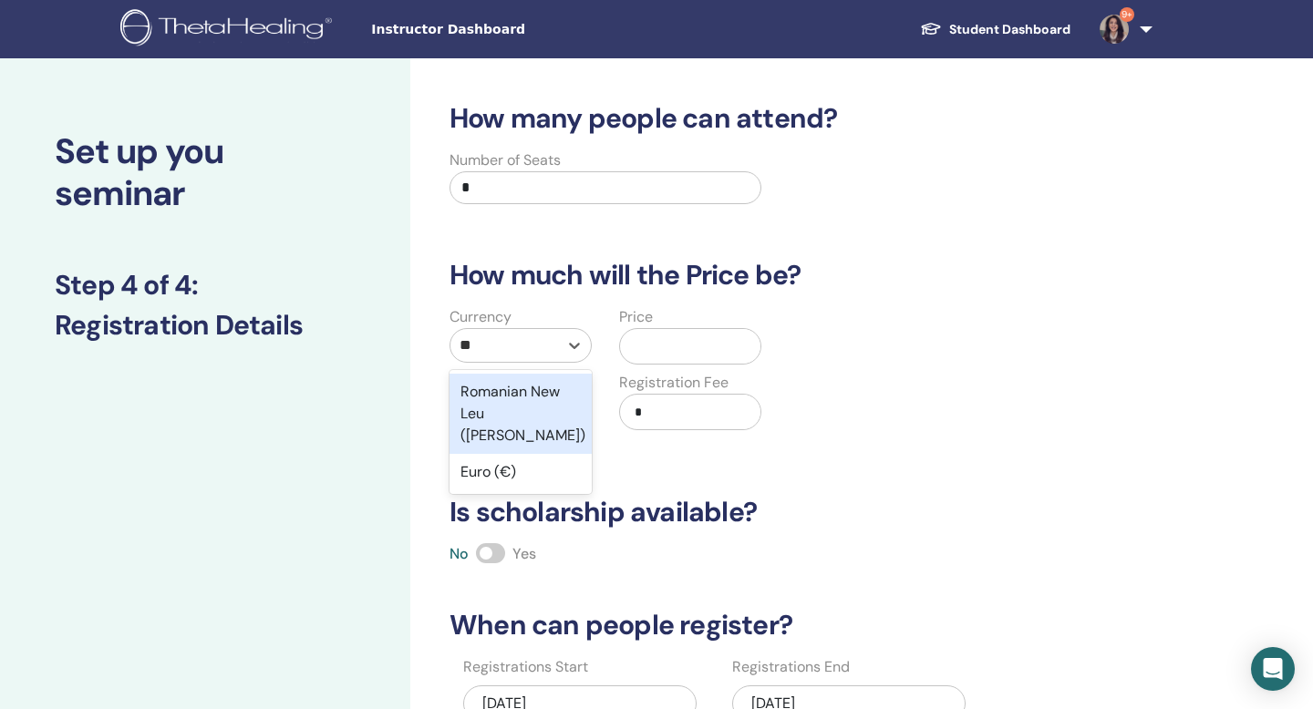
type input "***"
click at [517, 390] on div "Euro (€)" at bounding box center [521, 392] width 142 height 36
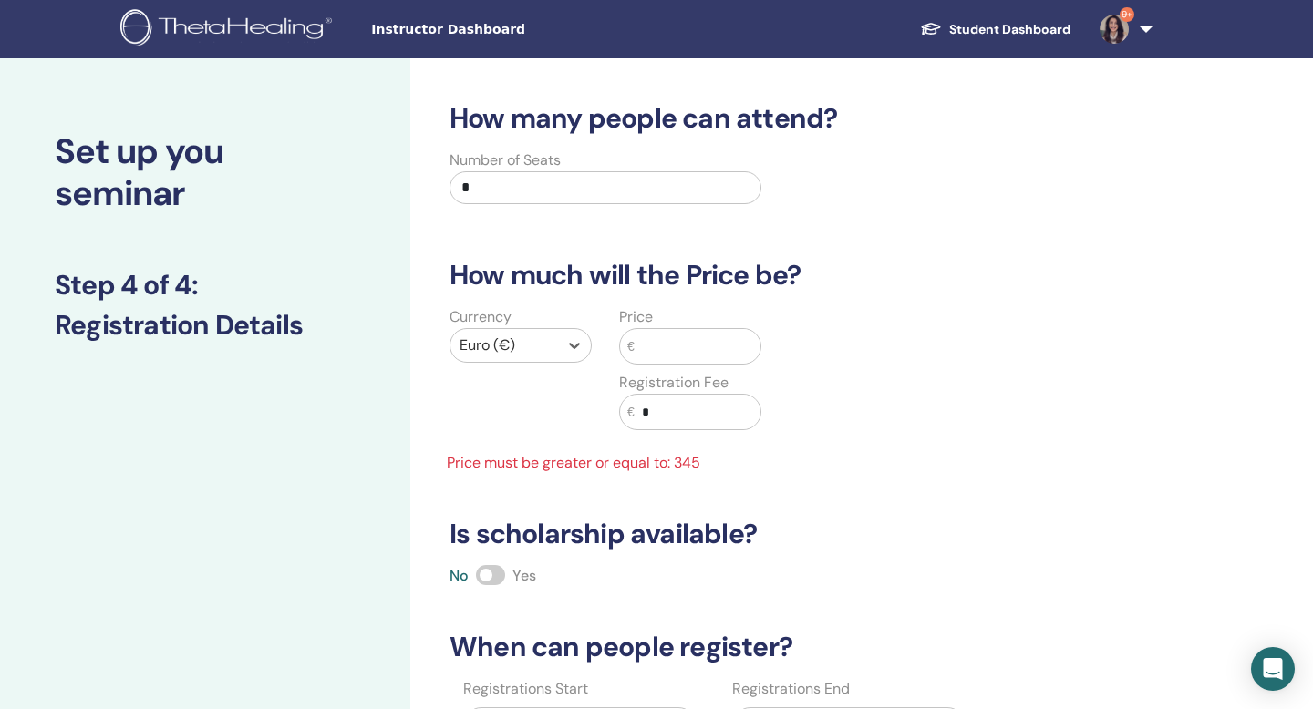
click at [639, 356] on input "text" at bounding box center [698, 346] width 126 height 35
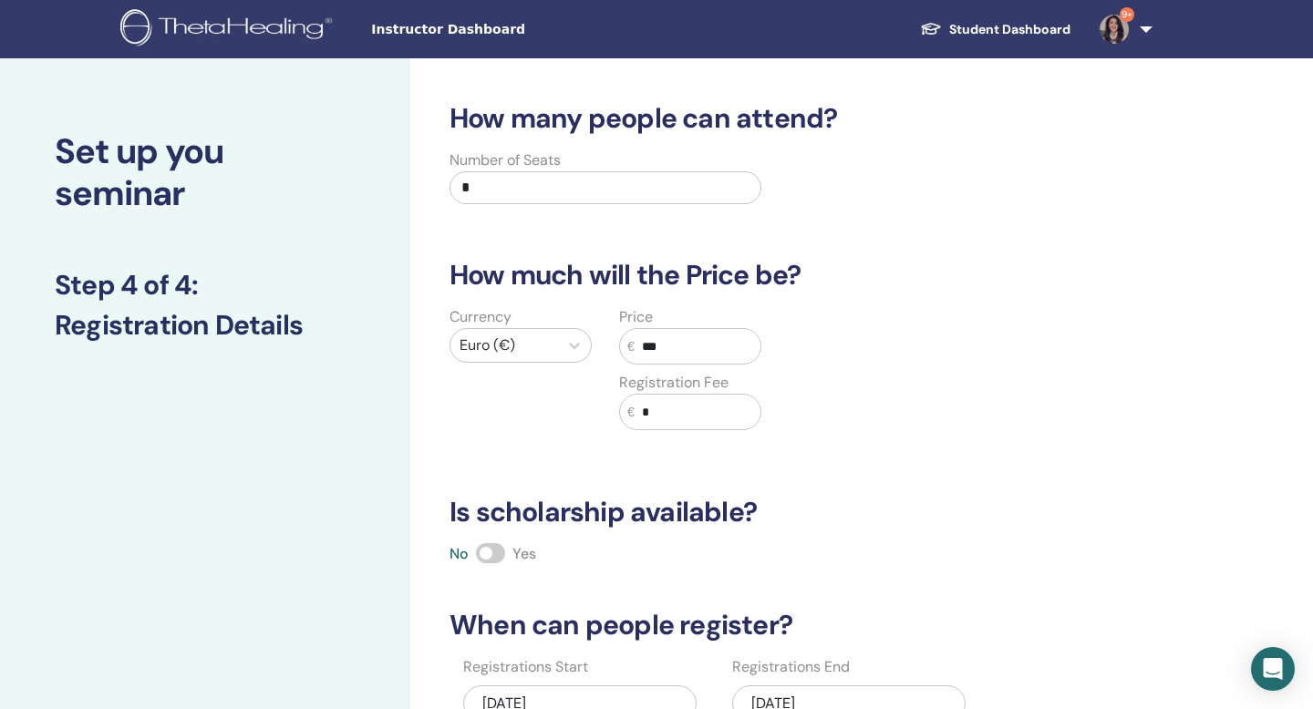
type input "***"
click at [793, 411] on div "Currency Euro (€) Price € *** Registration Fee € *" at bounding box center [775, 379] width 700 height 146
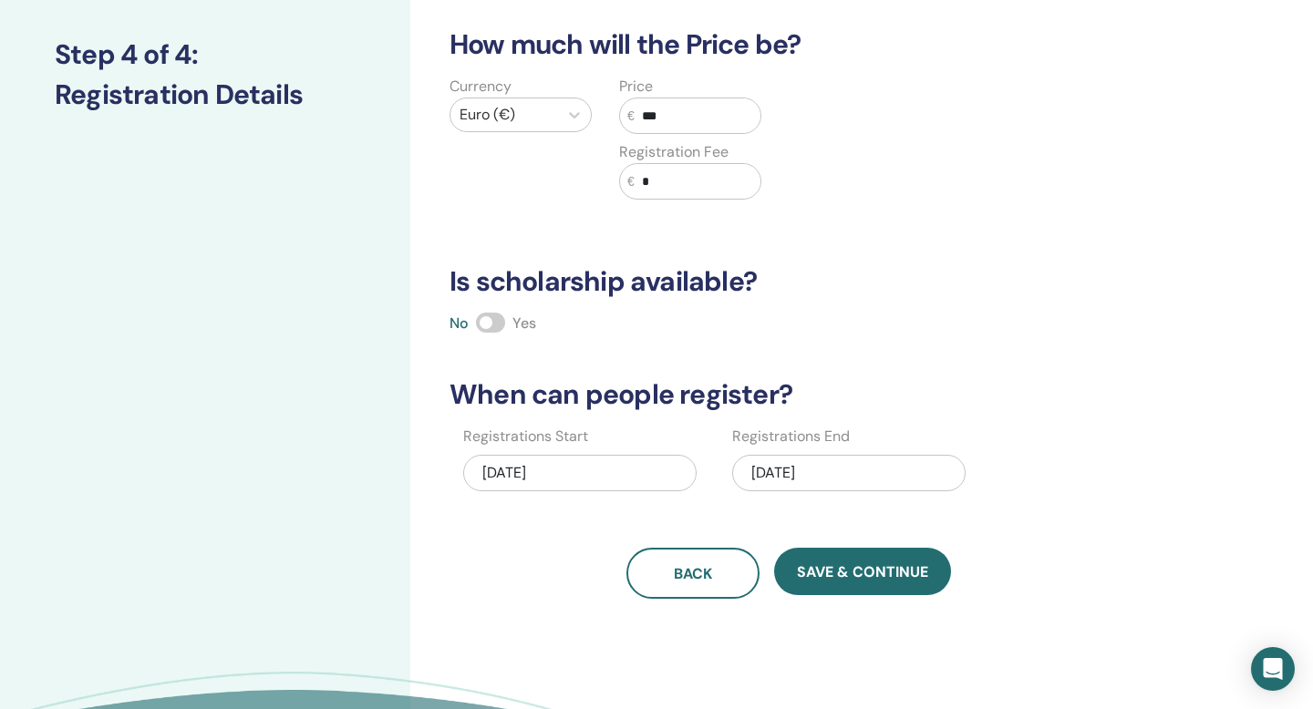
scroll to position [232, 0]
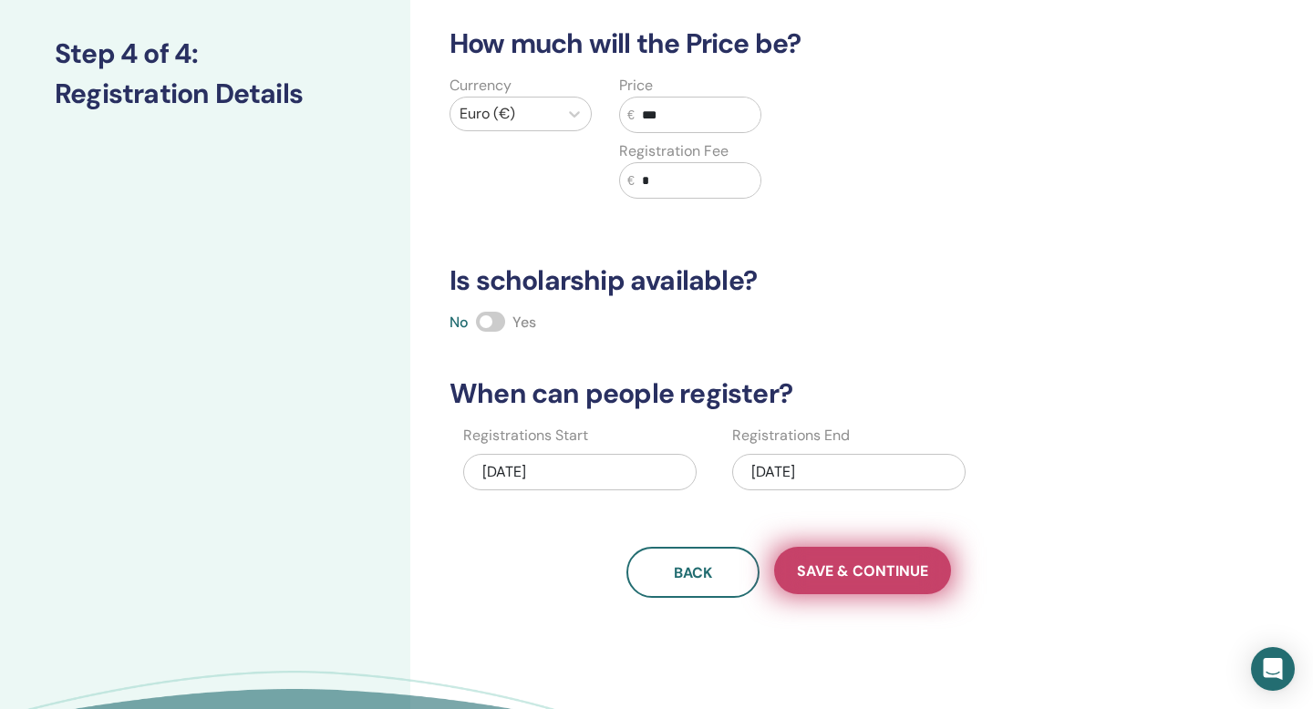
click at [832, 571] on span "Save & Continue" at bounding box center [862, 571] width 131 height 19
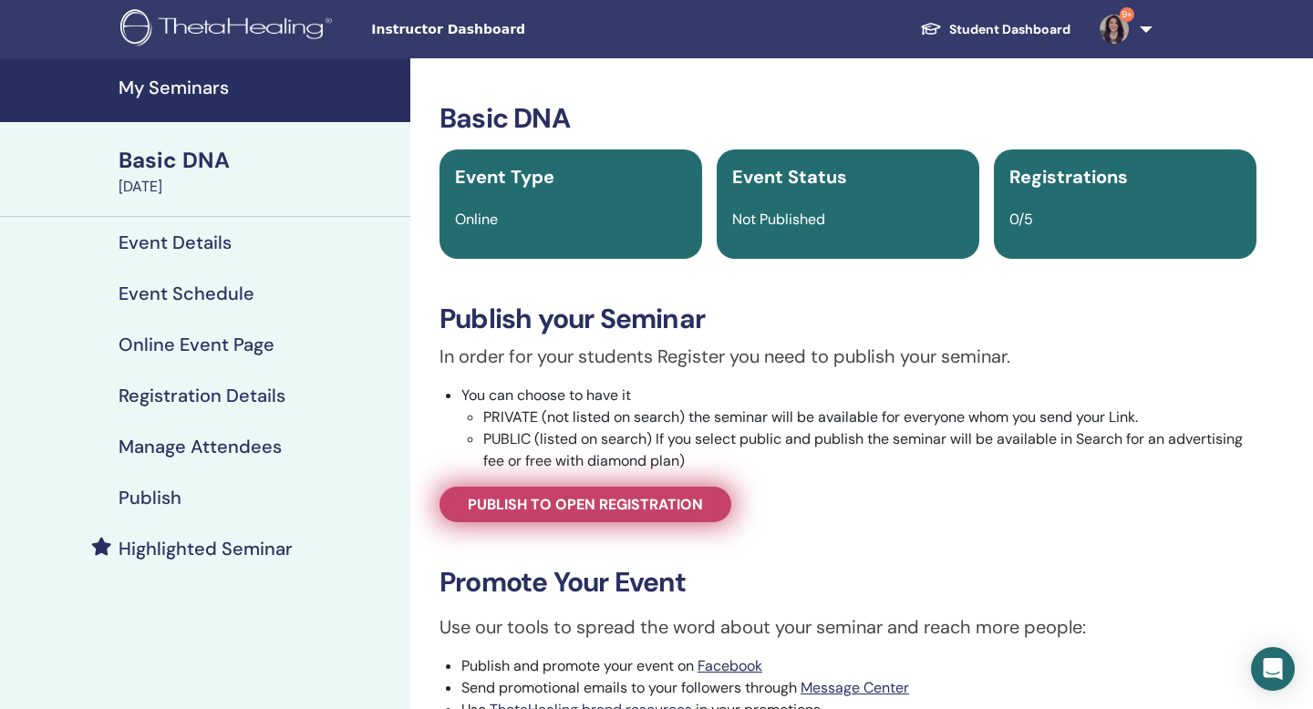
click at [655, 509] on span "Publish to open registration" at bounding box center [585, 504] width 235 height 19
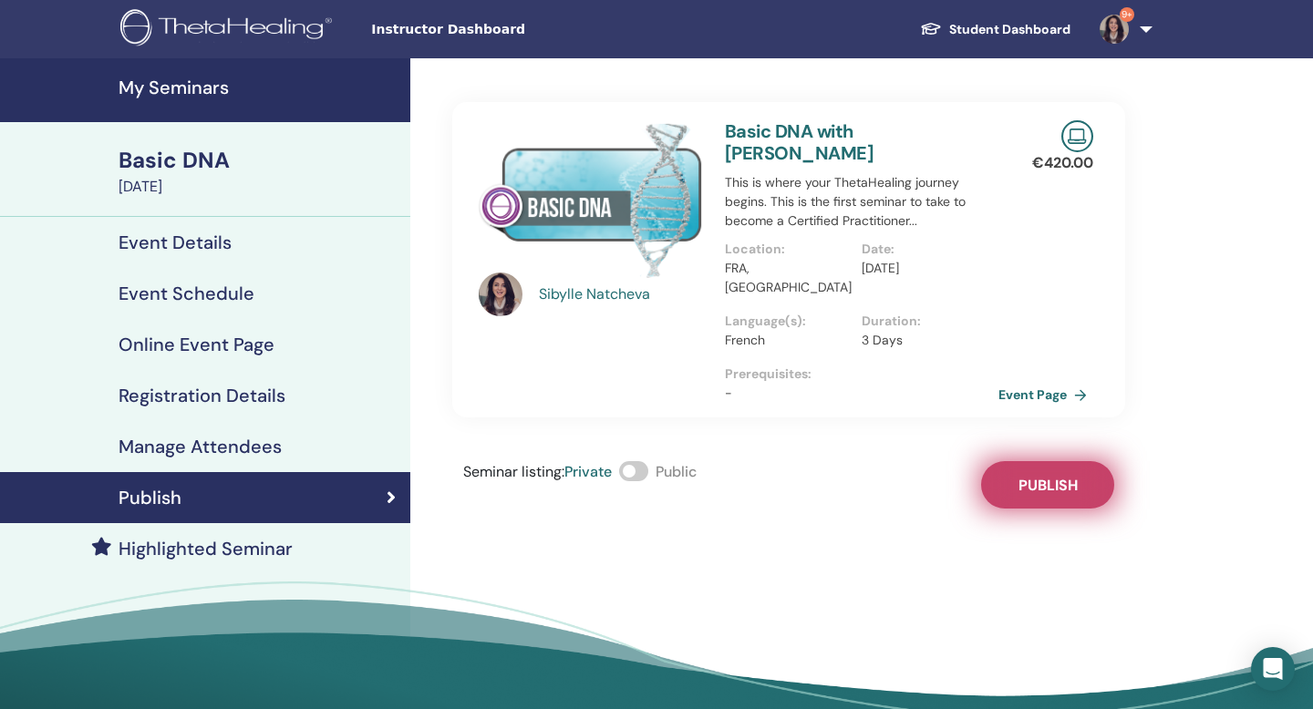
click at [1066, 476] on span "Publish" at bounding box center [1048, 485] width 59 height 19
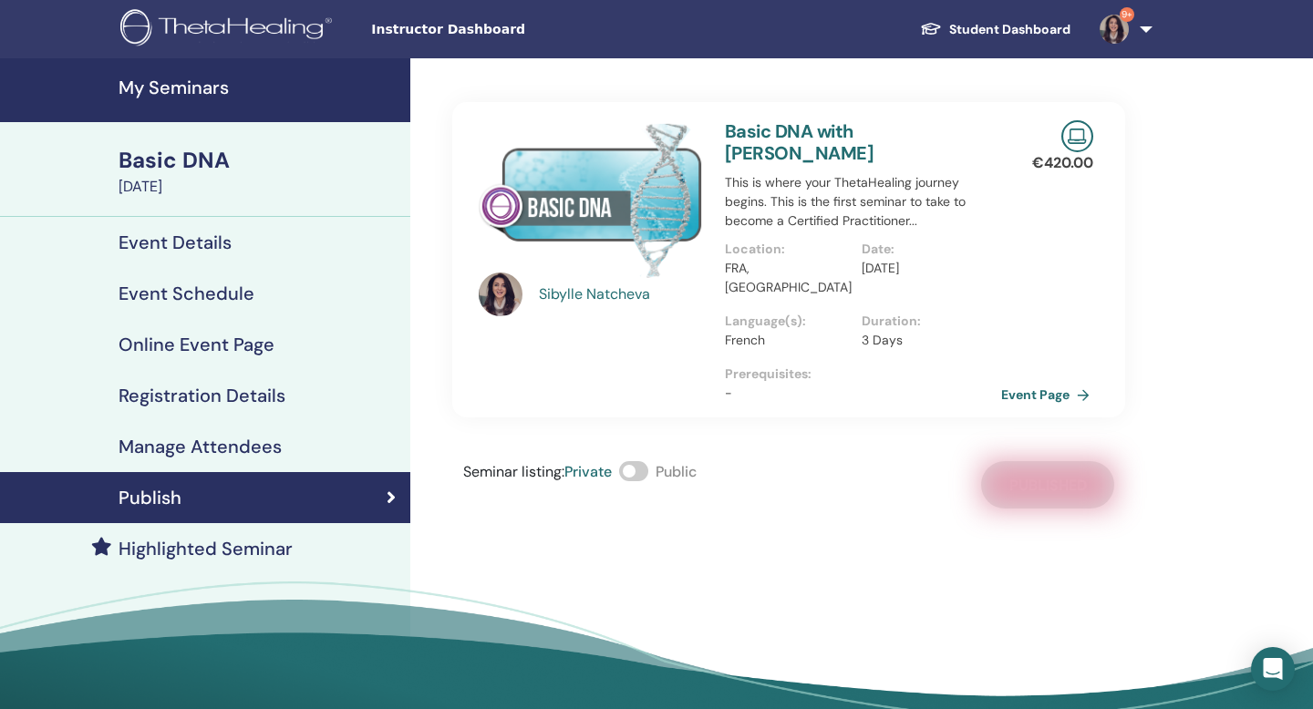
click at [1044, 381] on link "Event Page" at bounding box center [1049, 394] width 96 height 27
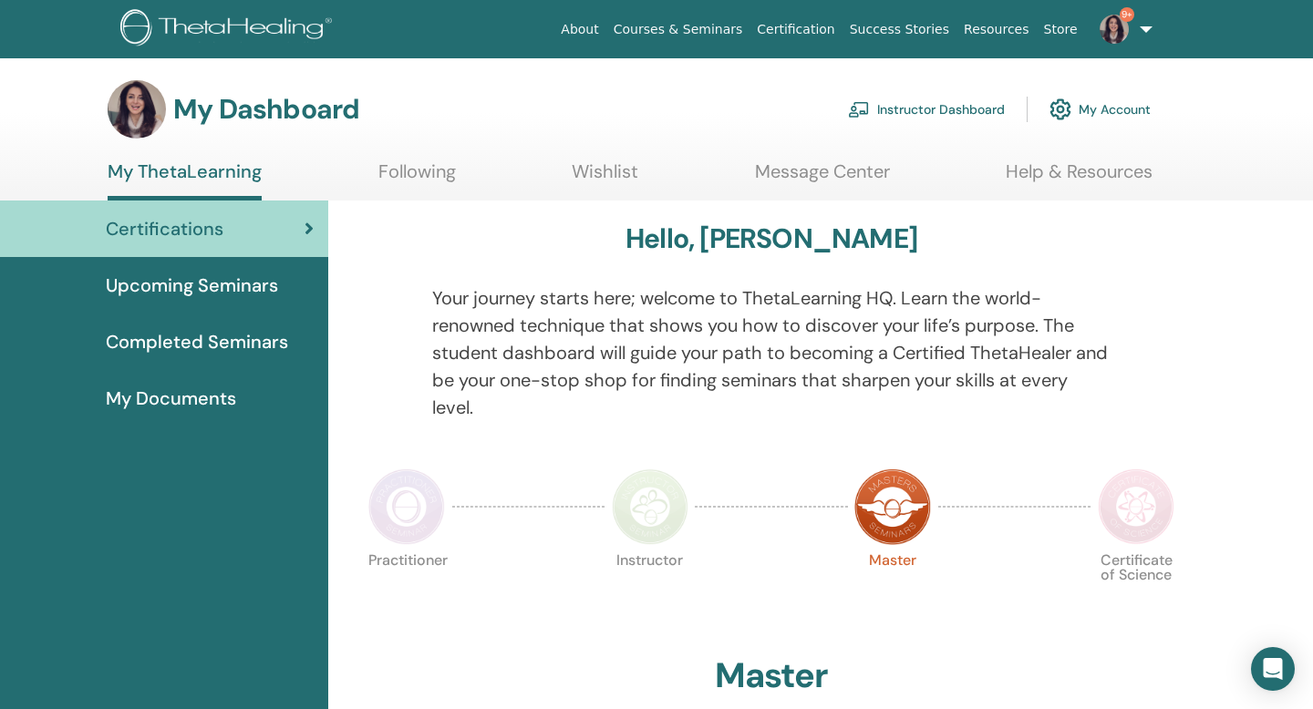
click at [989, 109] on link "Instructor Dashboard" at bounding box center [926, 109] width 157 height 40
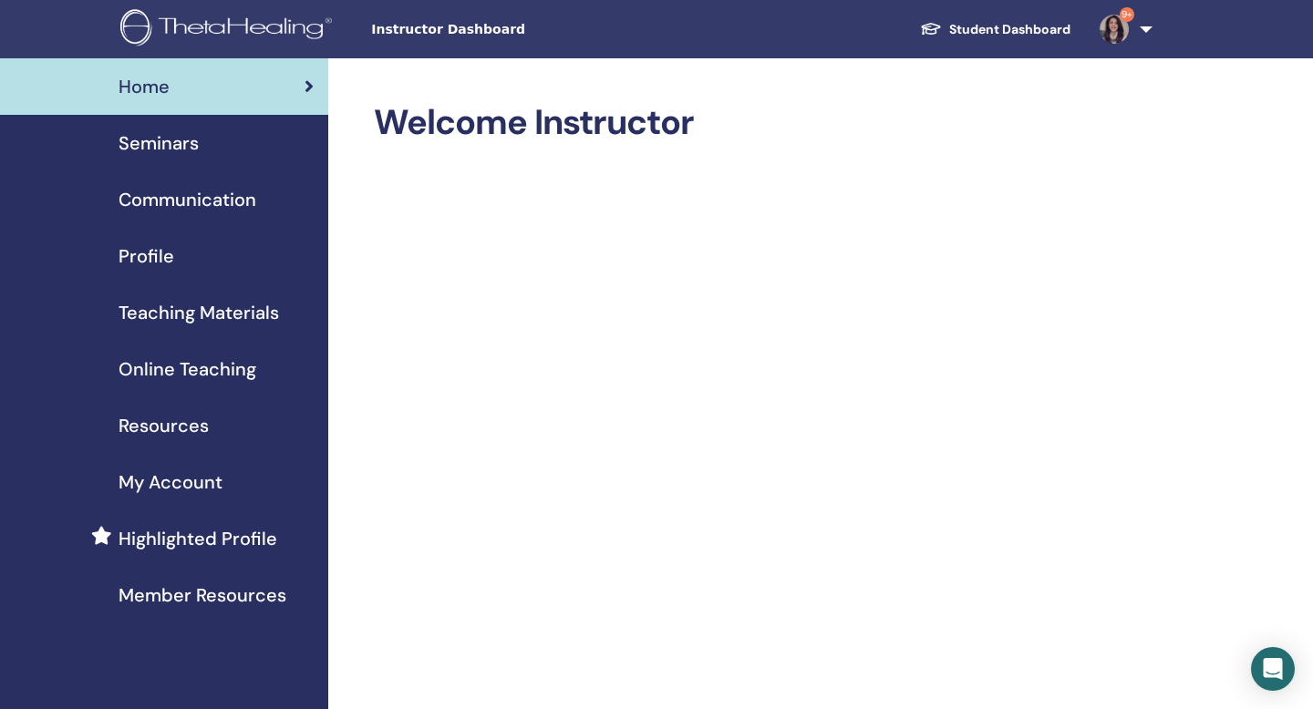
click at [176, 149] on span "Seminars" at bounding box center [159, 142] width 80 height 27
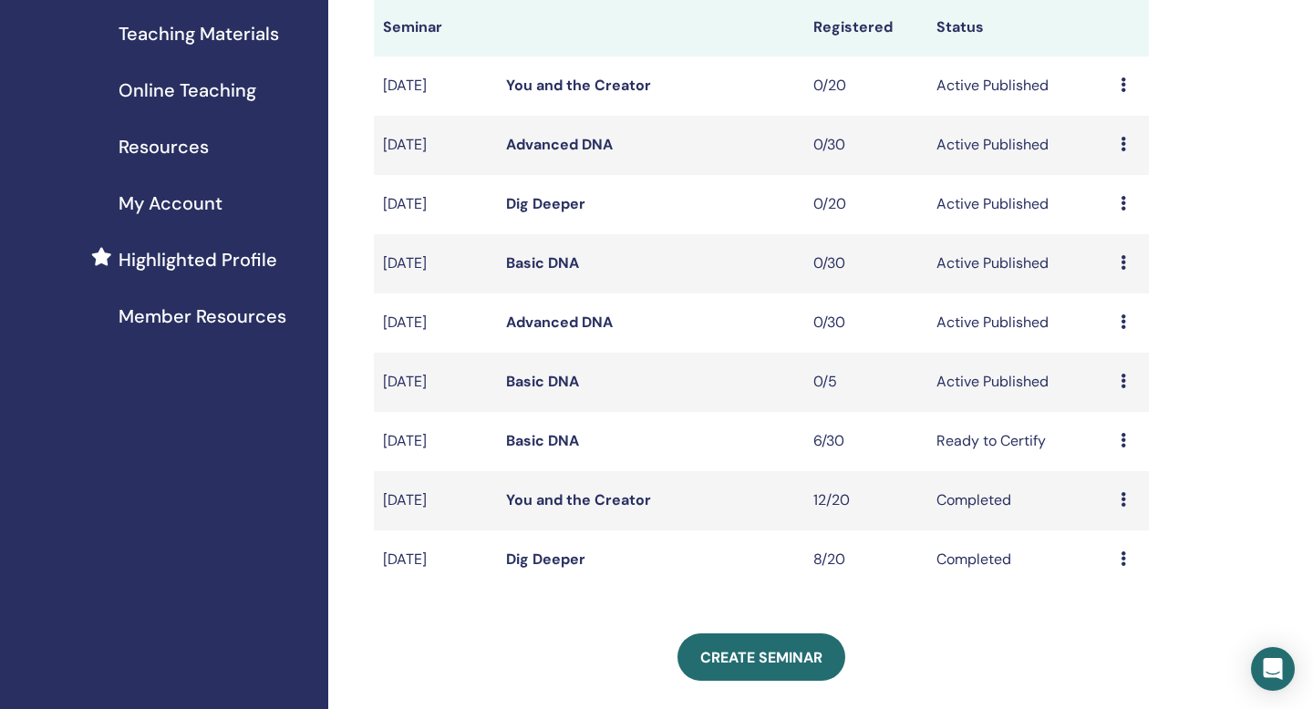
scroll to position [277, 0]
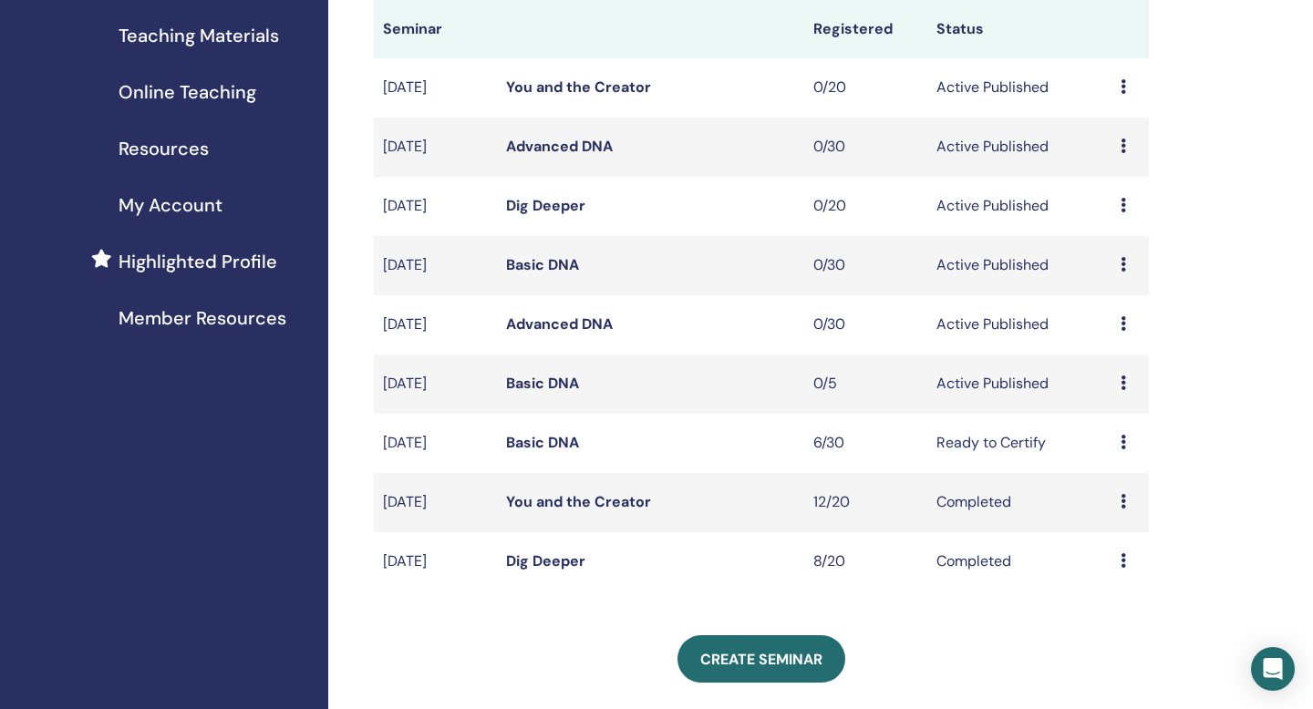
click at [543, 323] on link "Advanced DNA" at bounding box center [559, 324] width 107 height 19
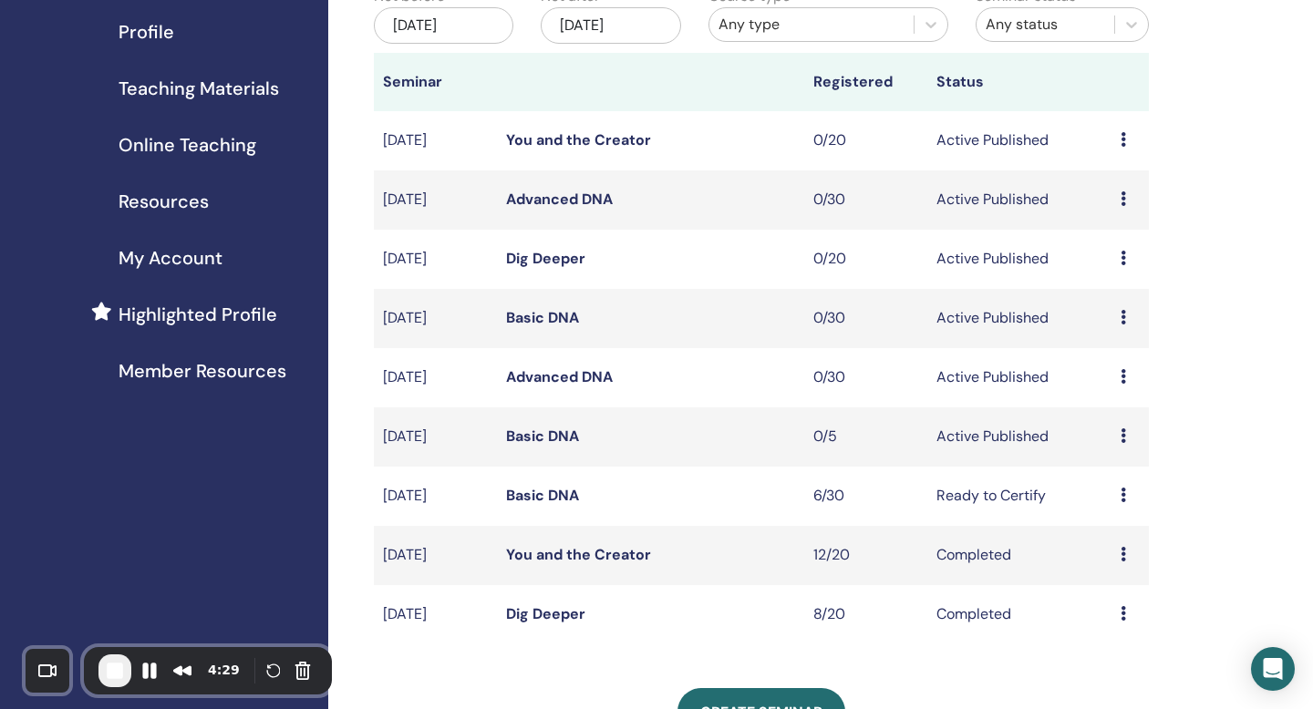
scroll to position [226, 0]
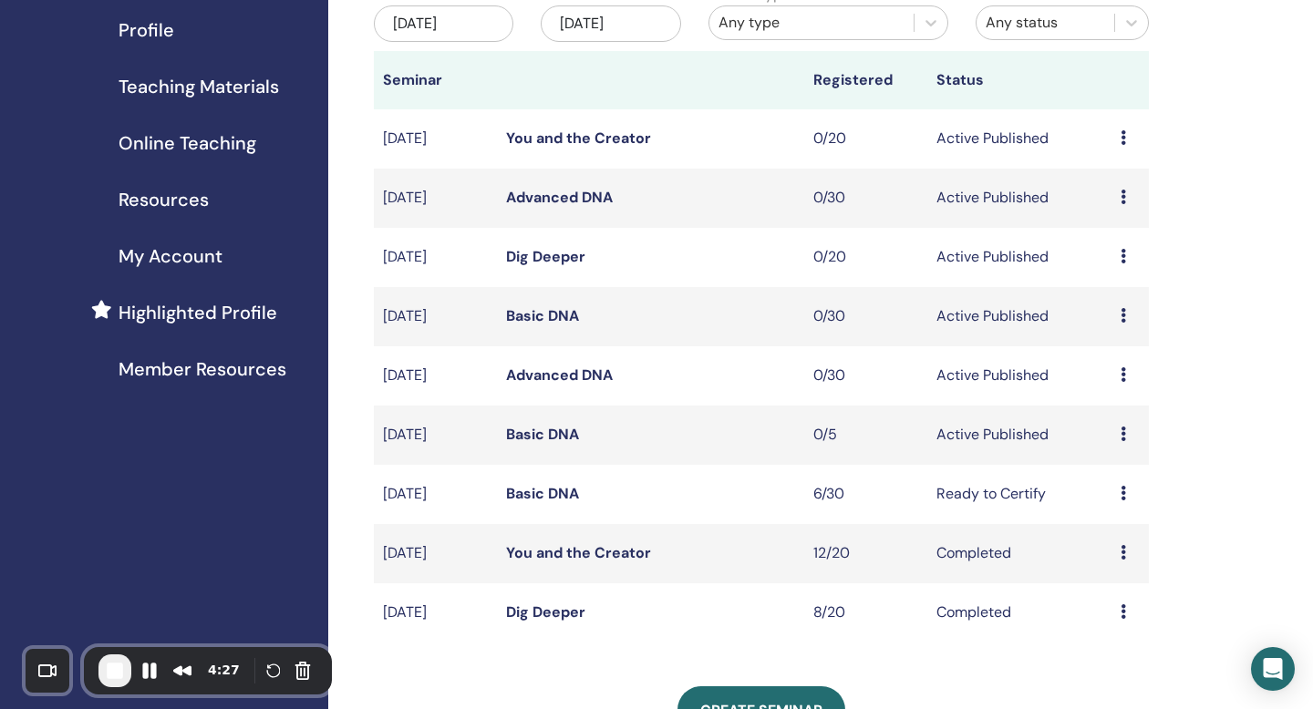
click at [549, 319] on link "Basic DNA" at bounding box center [542, 315] width 73 height 19
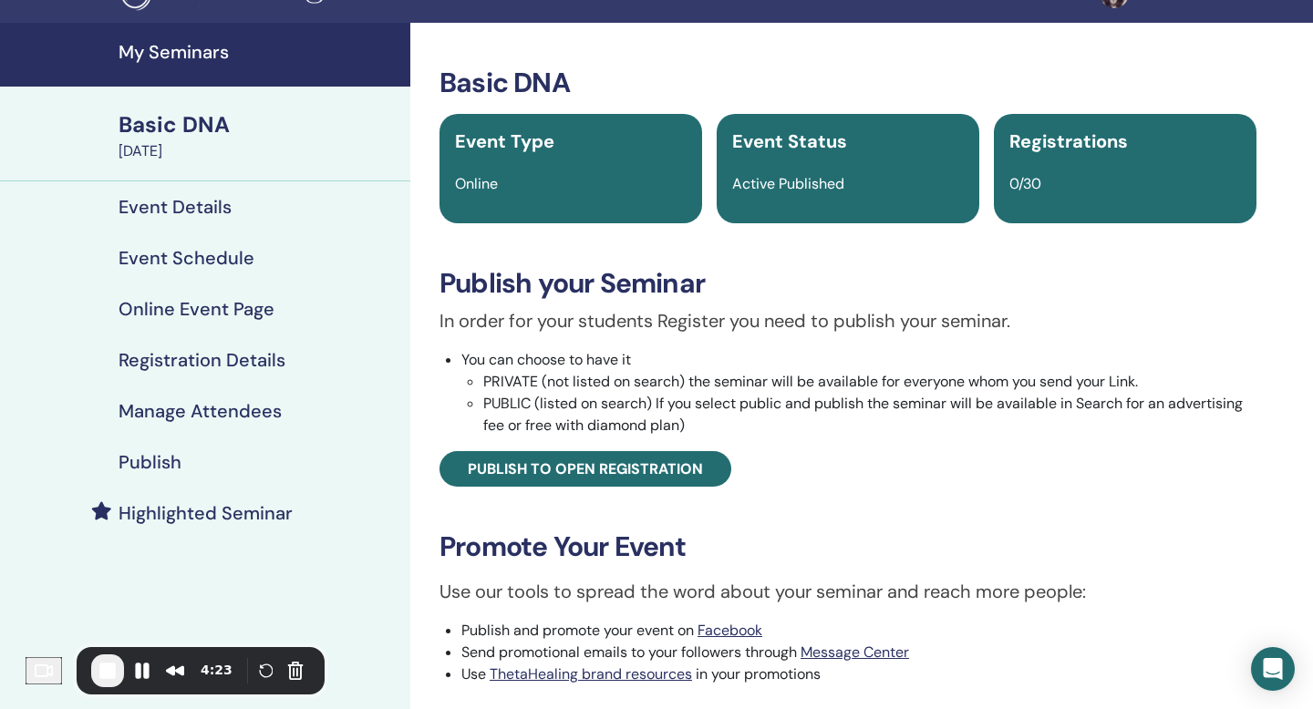
scroll to position [42, 0]
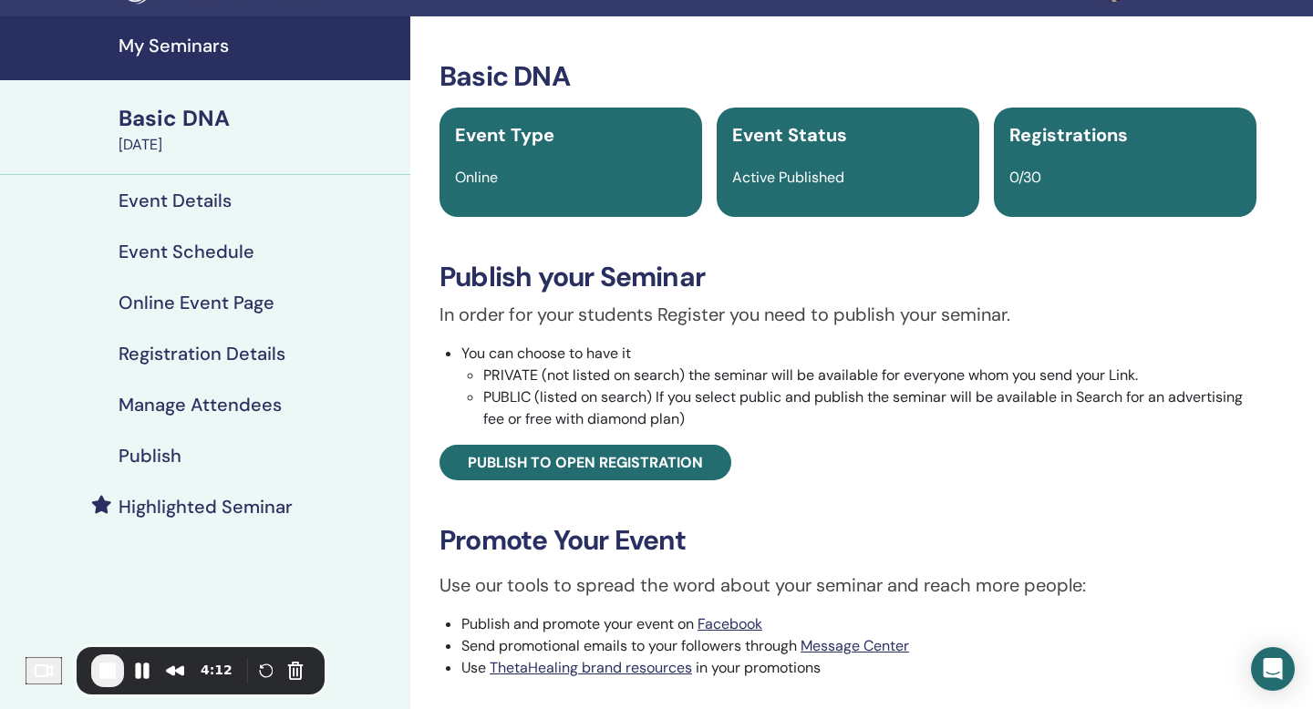
click at [193, 203] on h4 "Event Details" at bounding box center [175, 201] width 113 height 22
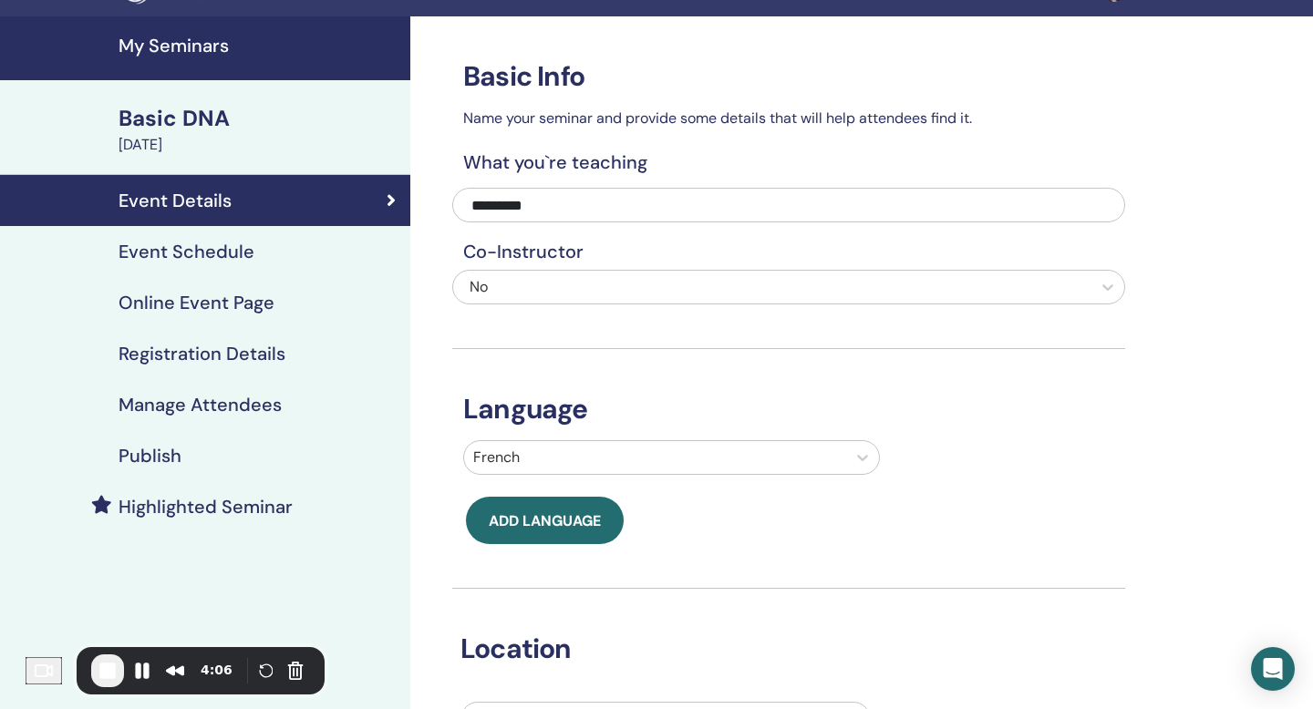
click at [550, 287] on div "No" at bounding box center [725, 287] width 510 height 22
type input "**********"
click at [647, 303] on div at bounding box center [788, 287] width 673 height 35
click at [615, 292] on div "No" at bounding box center [725, 287] width 510 height 22
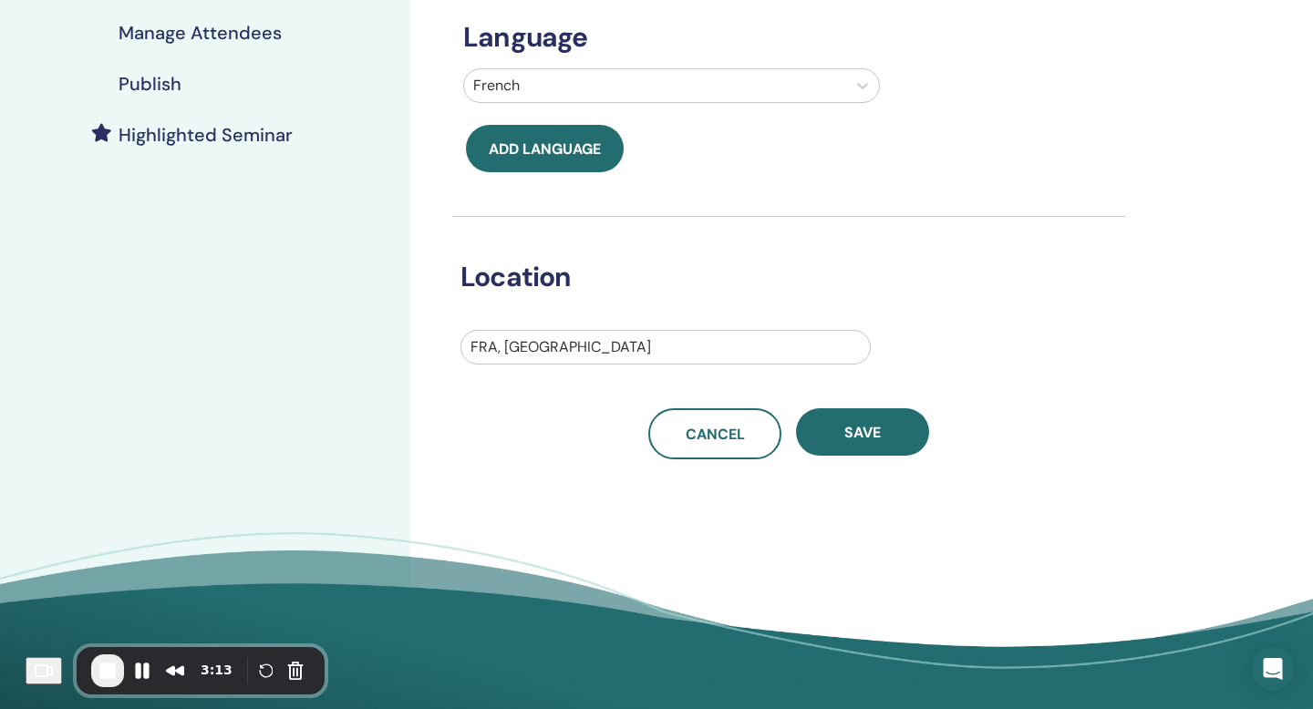
scroll to position [415, 0]
type input "*******"
click at [119, 675] on span "End Recording" at bounding box center [108, 671] width 22 height 22
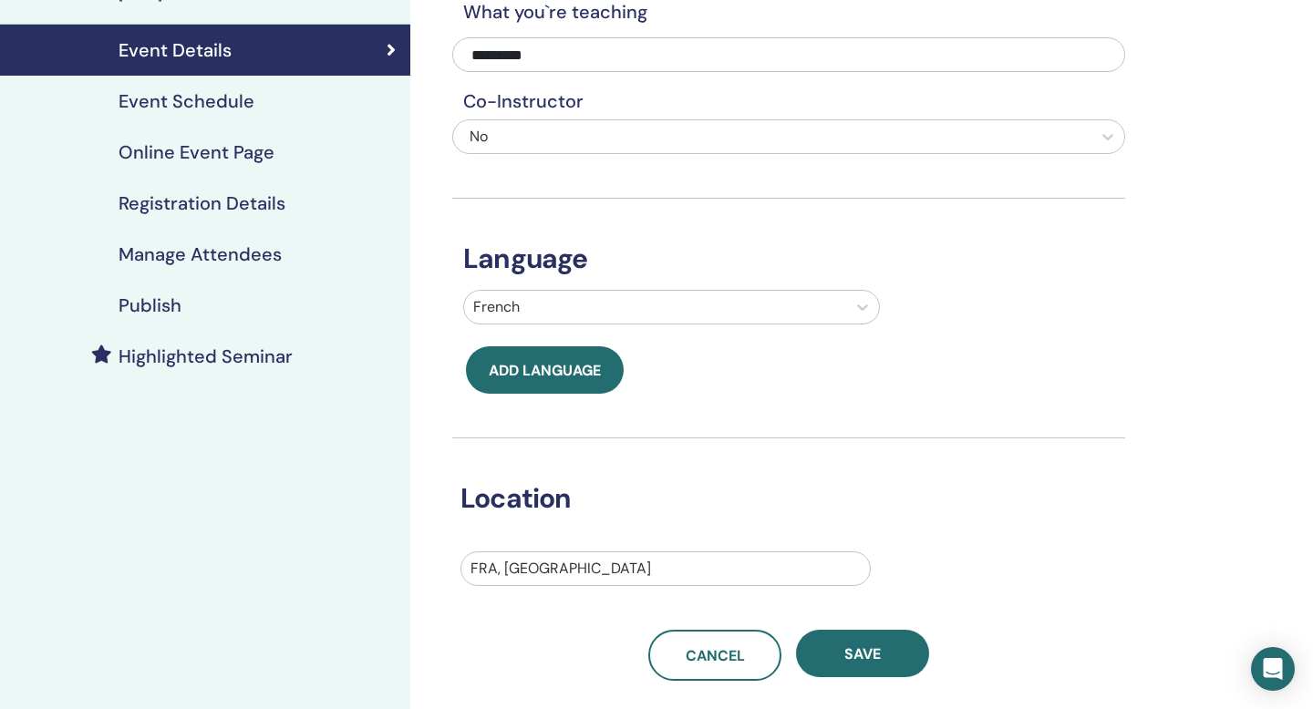
scroll to position [0, 0]
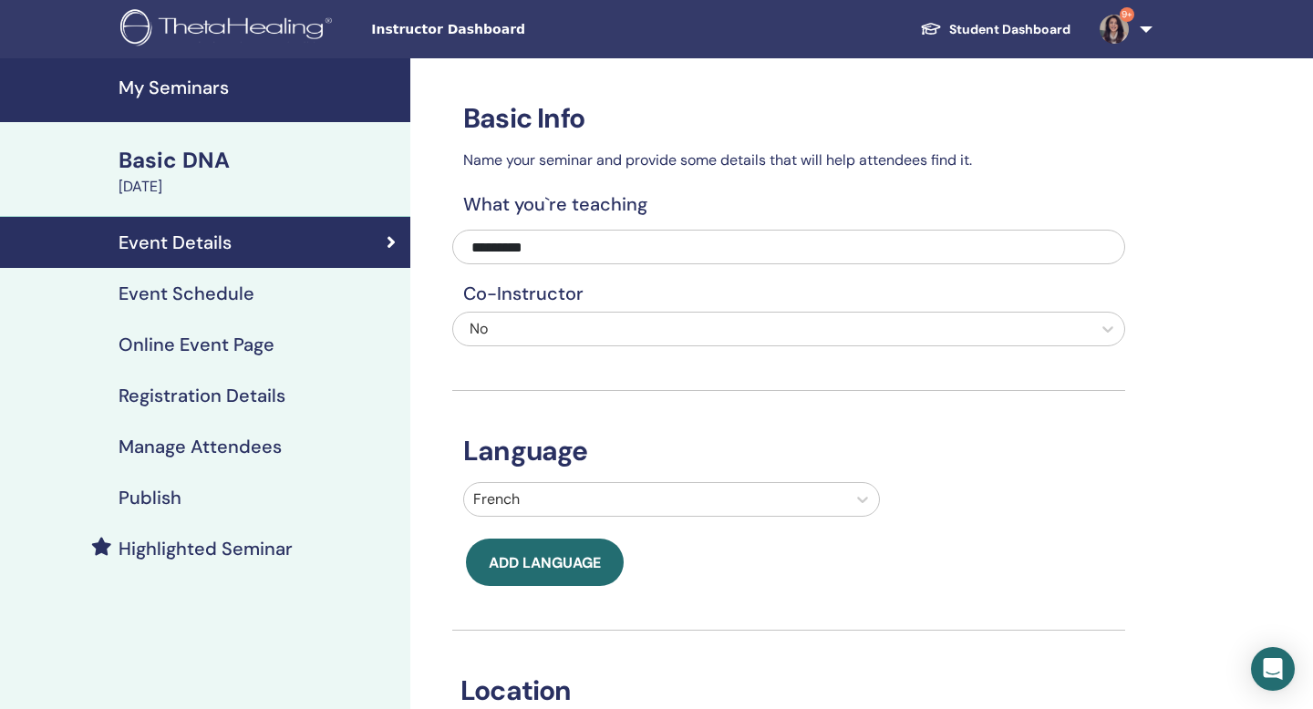
click at [144, 92] on h4 "My Seminars" at bounding box center [259, 88] width 281 height 22
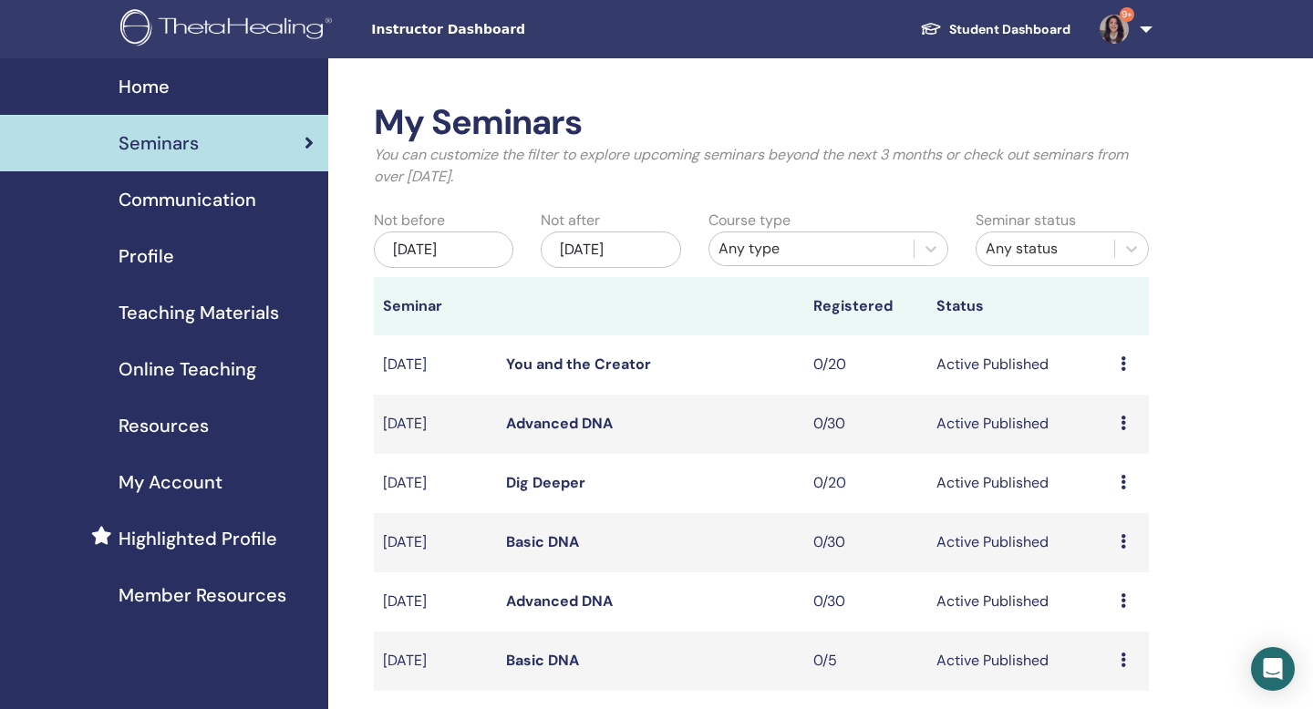
click at [169, 135] on span "Seminars" at bounding box center [159, 142] width 80 height 27
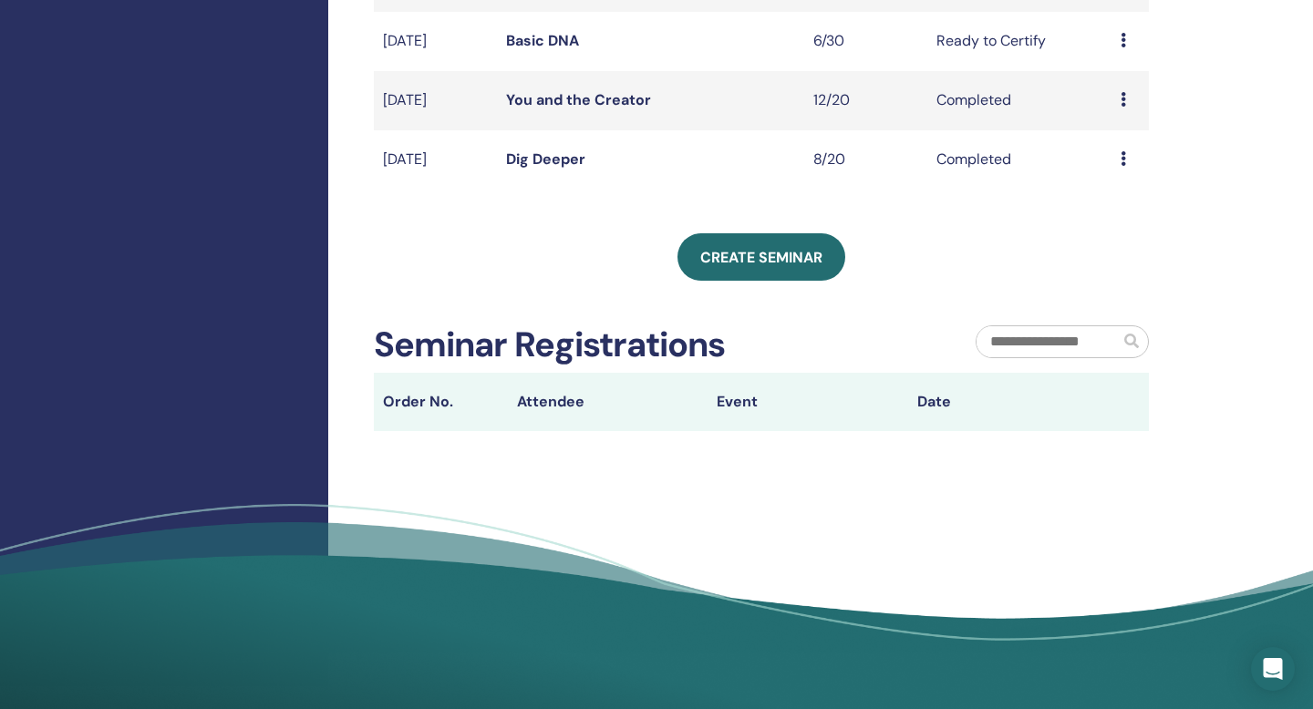
scroll to position [694, 0]
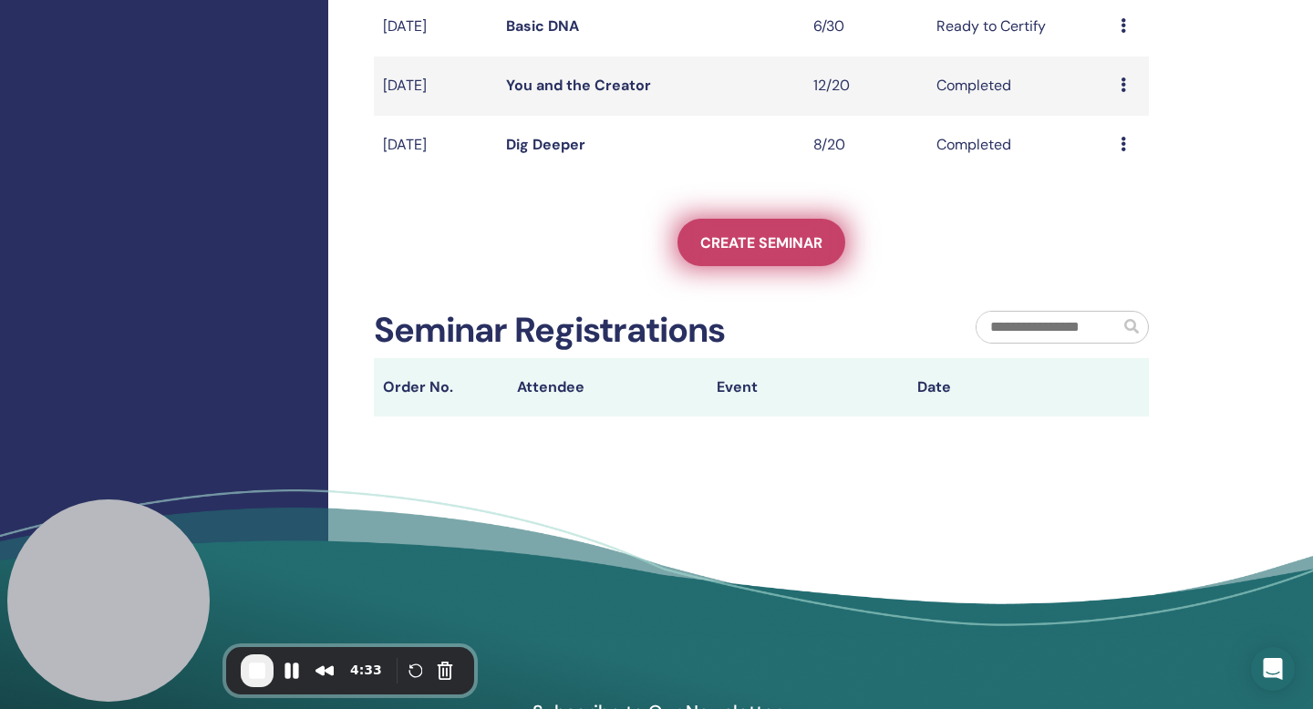
click at [719, 240] on span "Create seminar" at bounding box center [761, 242] width 122 height 19
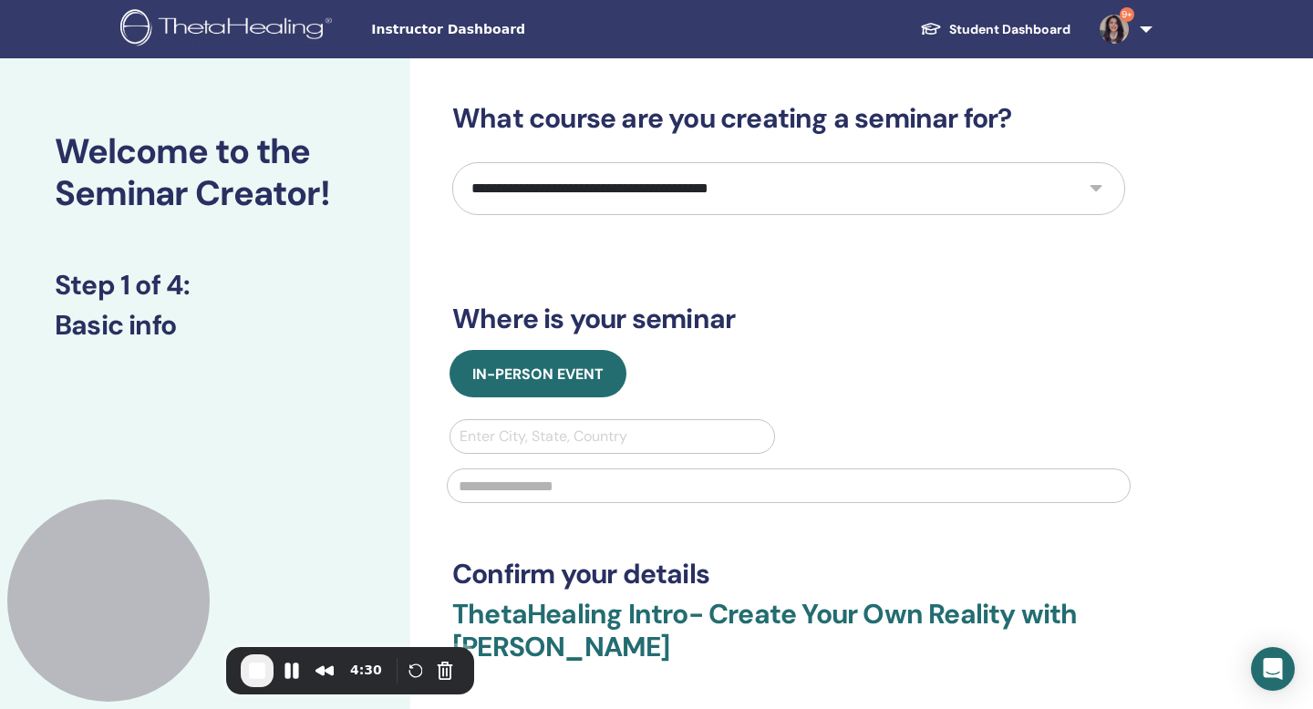
click at [674, 195] on select "**********" at bounding box center [788, 188] width 673 height 53
select select "*"
click at [452, 162] on select "**********" at bounding box center [788, 188] width 673 height 53
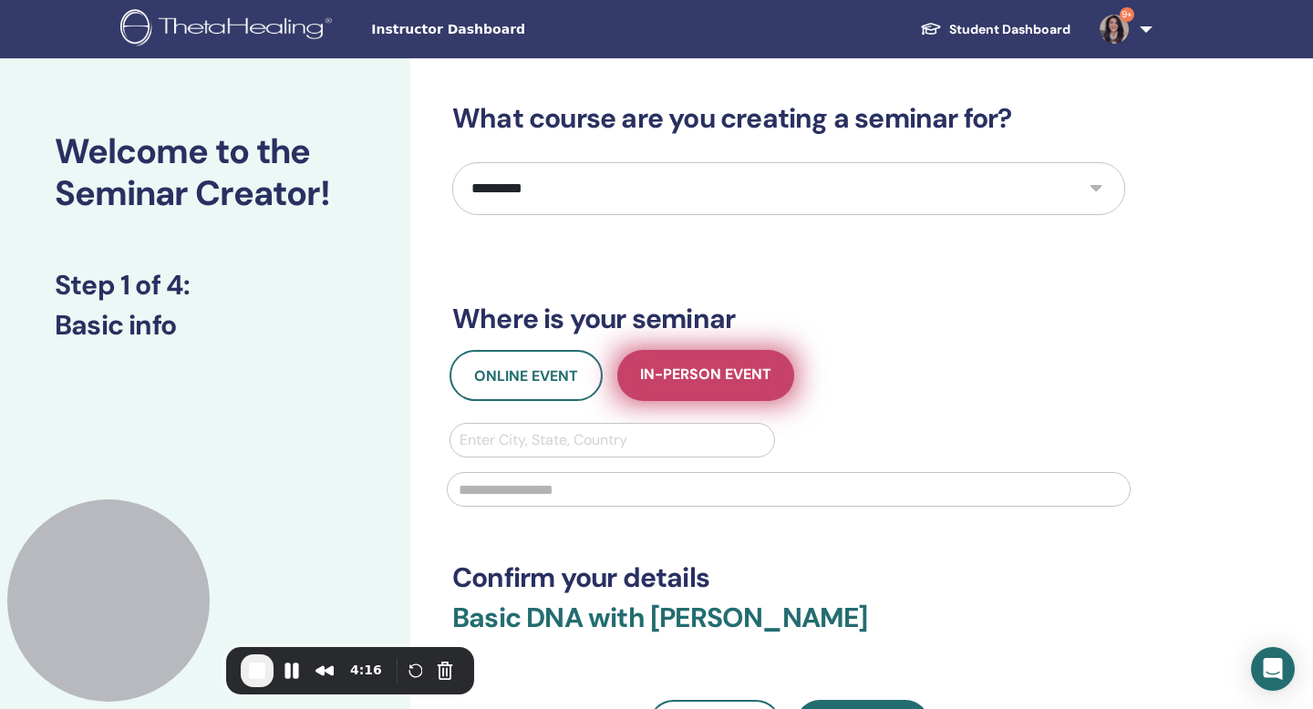
click at [699, 379] on span "In-Person Event" at bounding box center [705, 376] width 131 height 23
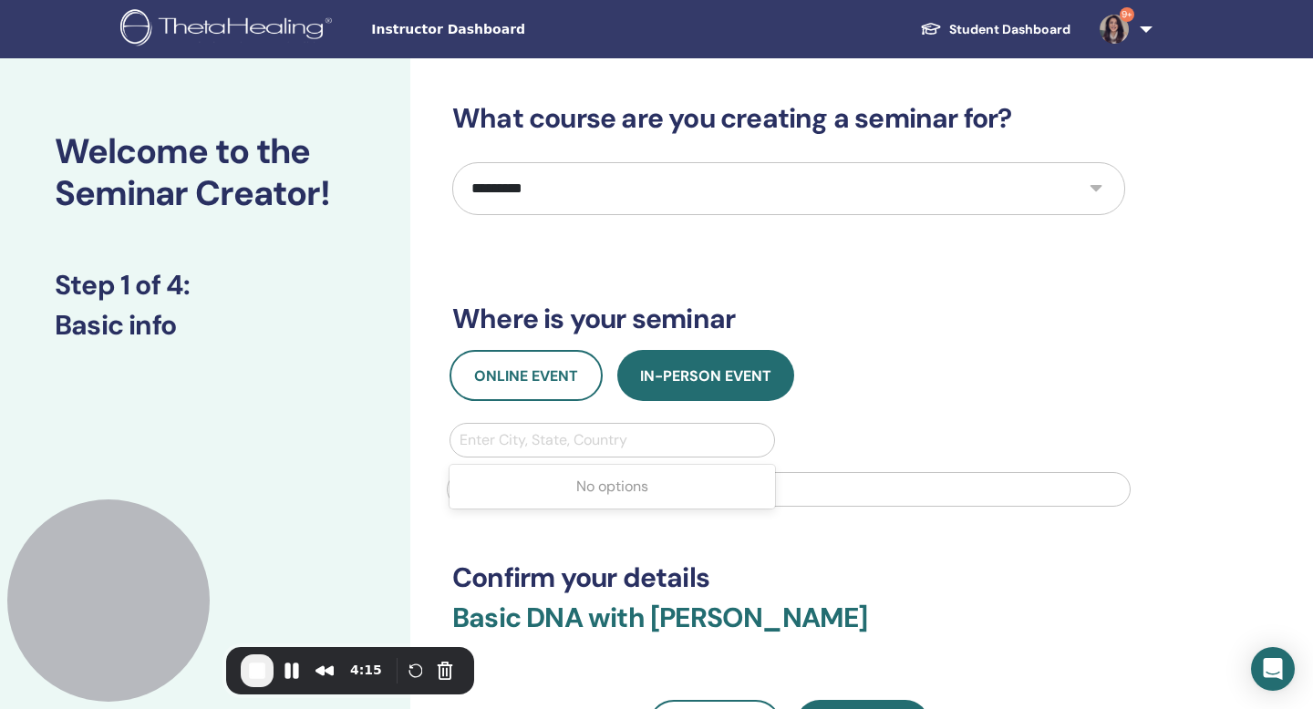
click at [616, 443] on div at bounding box center [612, 441] width 305 height 26
type input "*****"
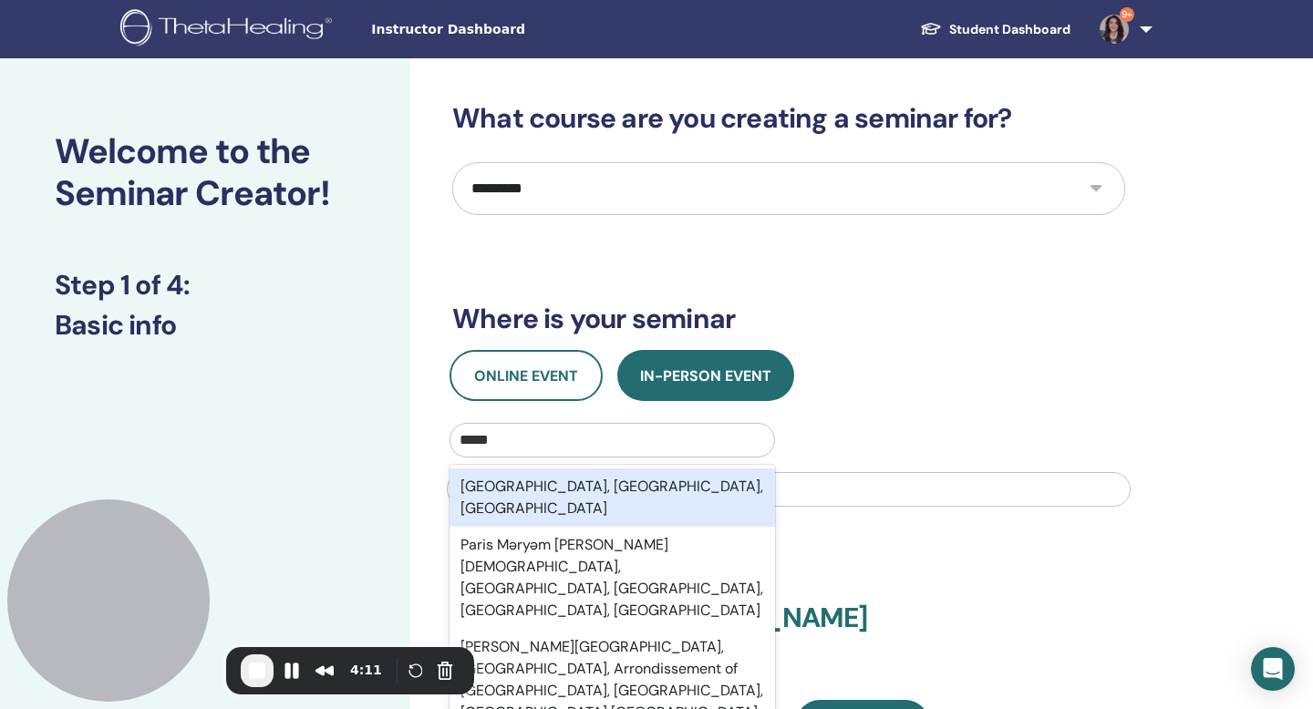
click at [610, 478] on div "Paris, Île-de-France, FRA" at bounding box center [613, 498] width 326 height 58
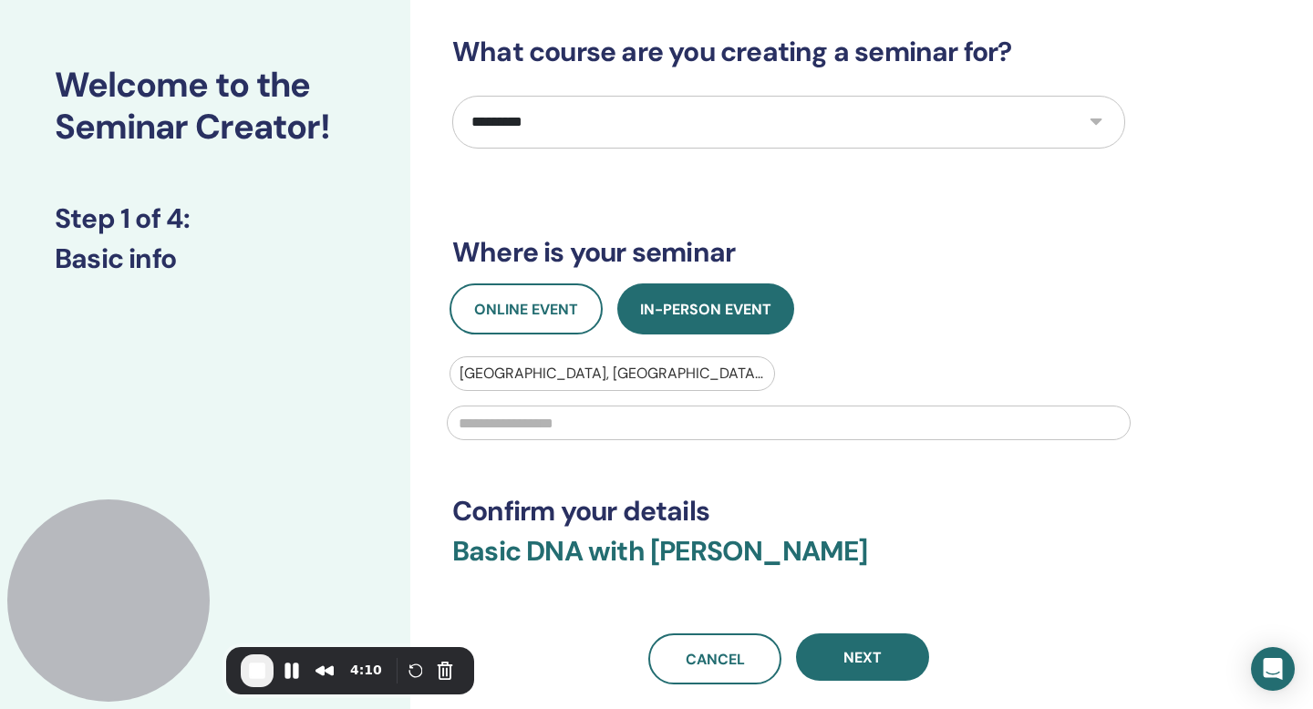
scroll to position [68, 0]
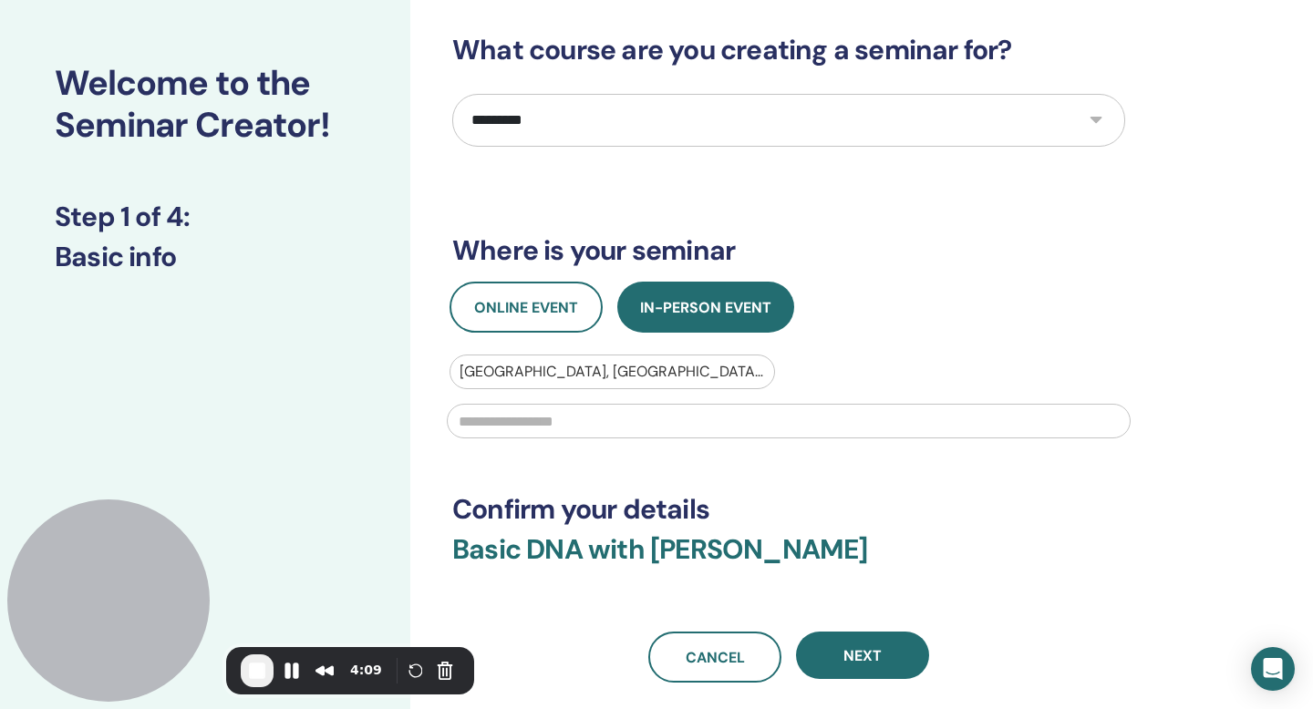
click at [593, 418] on input "text" at bounding box center [789, 421] width 684 height 35
type input "*"
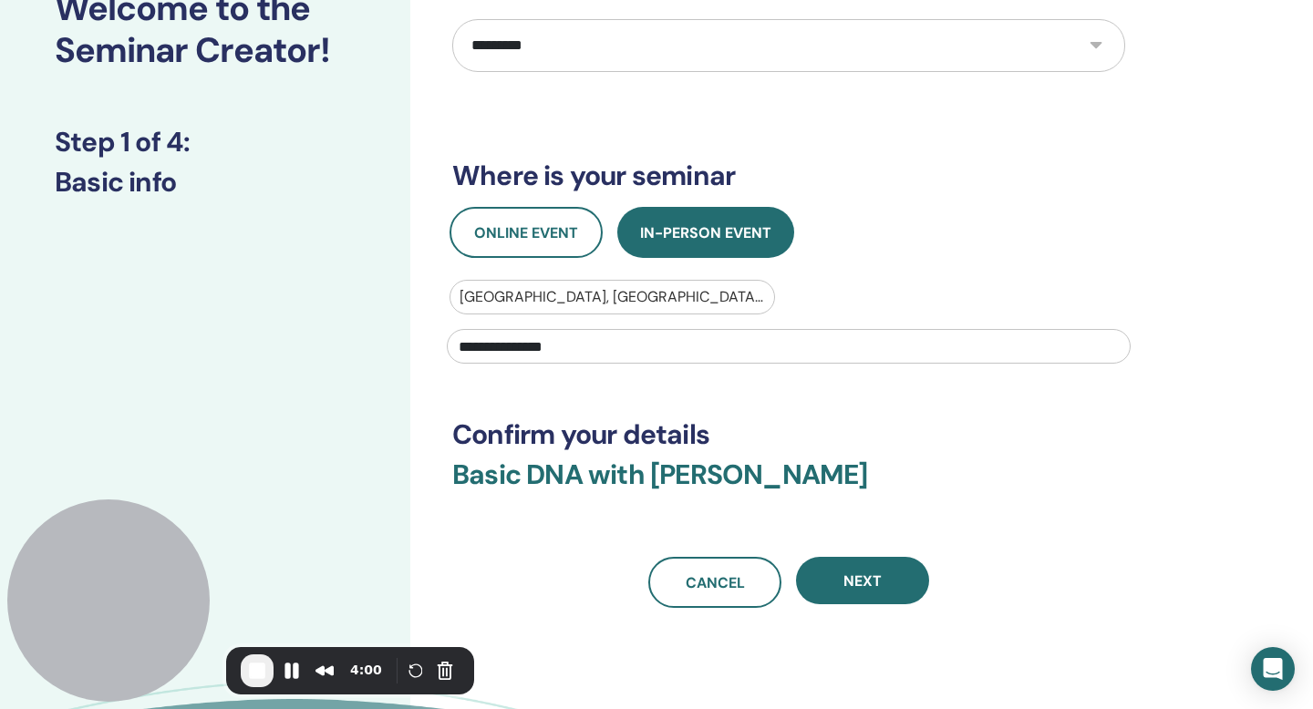
scroll to position [155, 0]
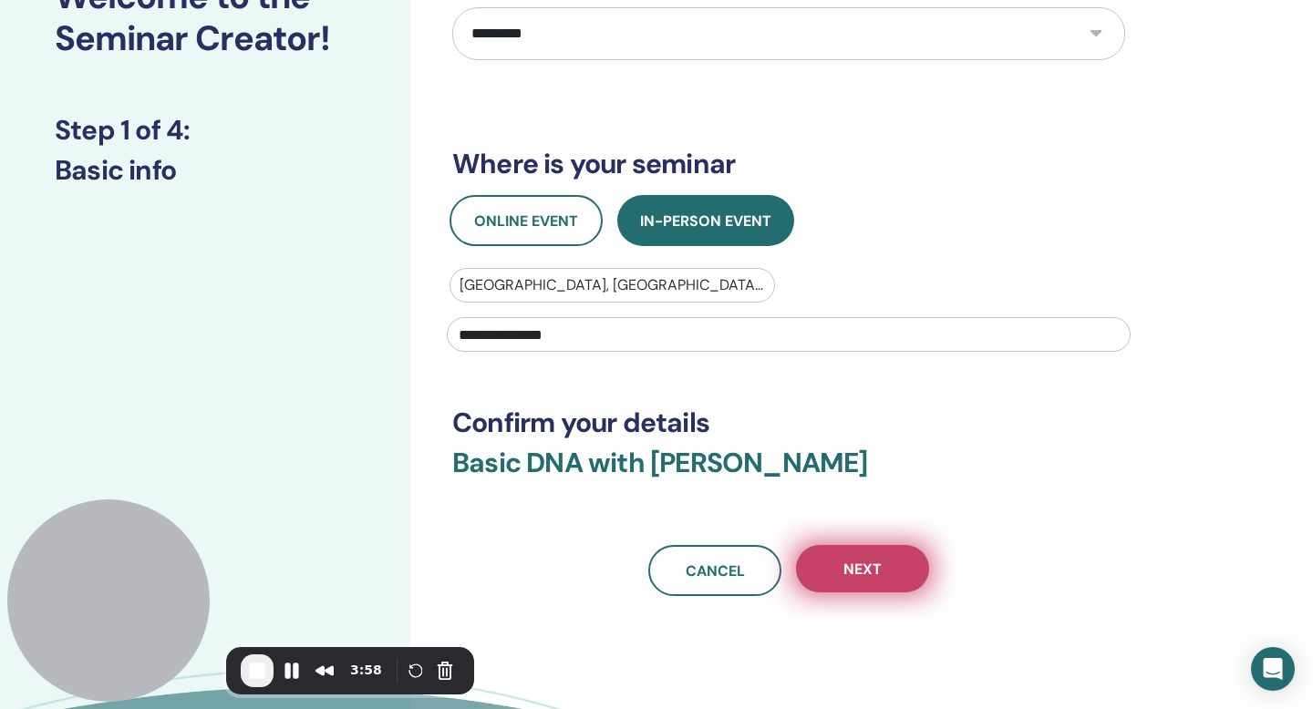
type input "**********"
click at [886, 576] on button "Next" at bounding box center [862, 568] width 133 height 47
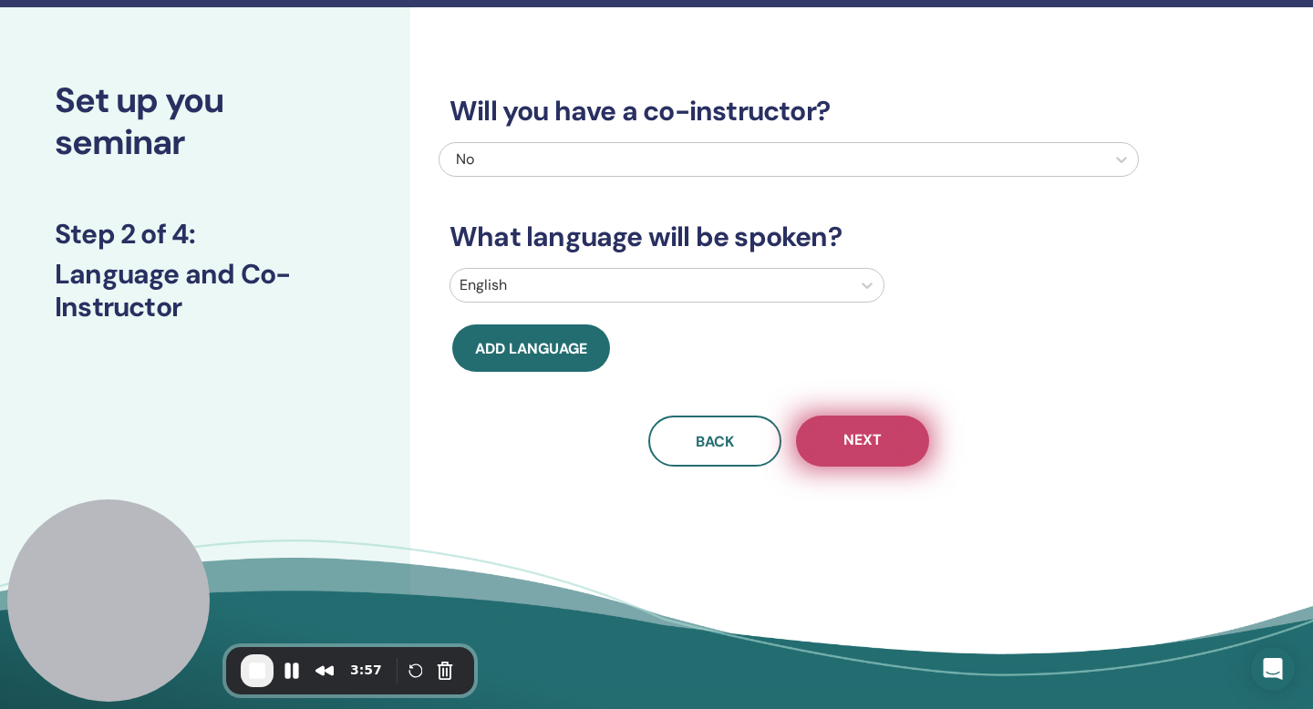
scroll to position [0, 0]
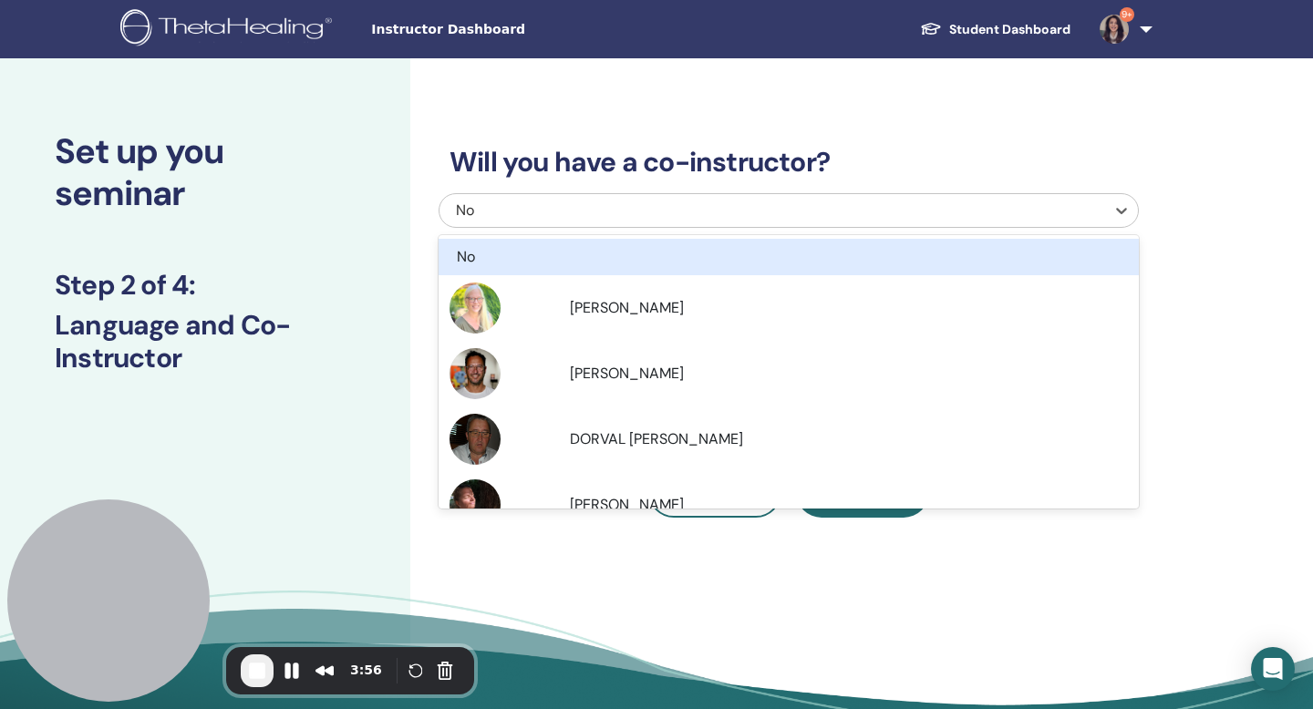
click at [572, 207] on div "No" at bounding box center [722, 211] width 533 height 22
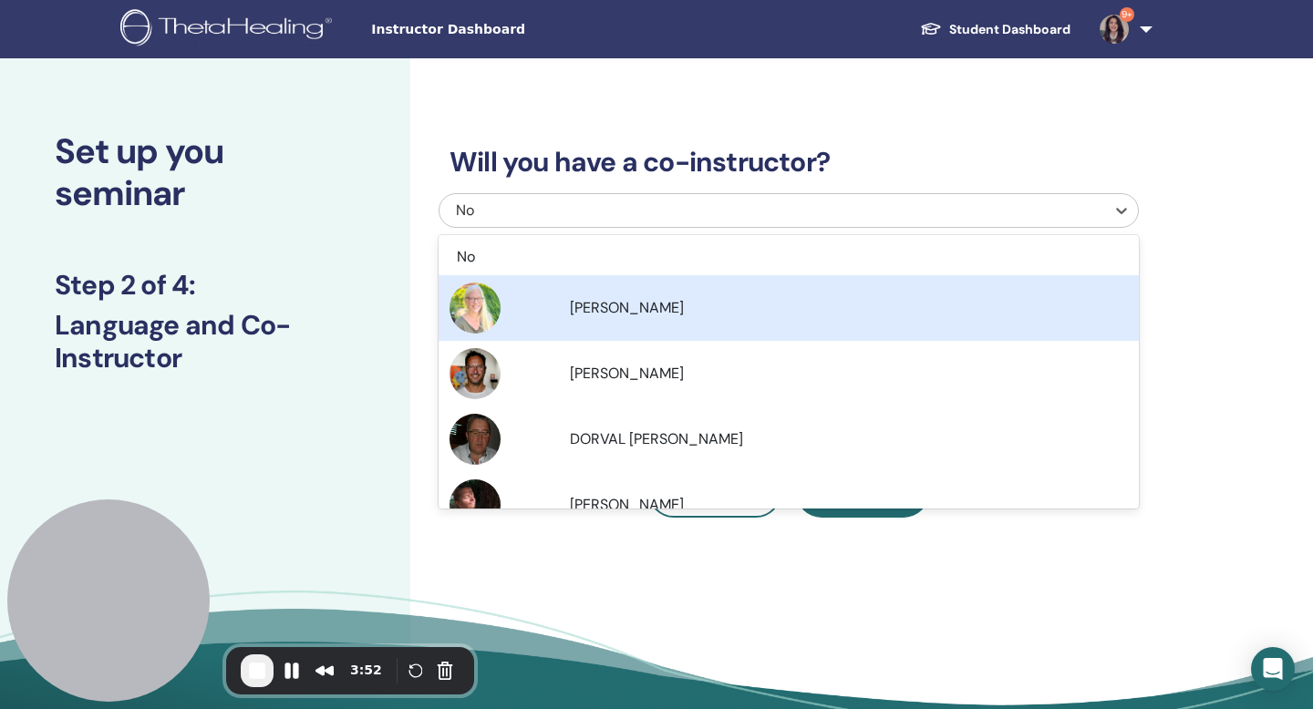
scroll to position [33, 0]
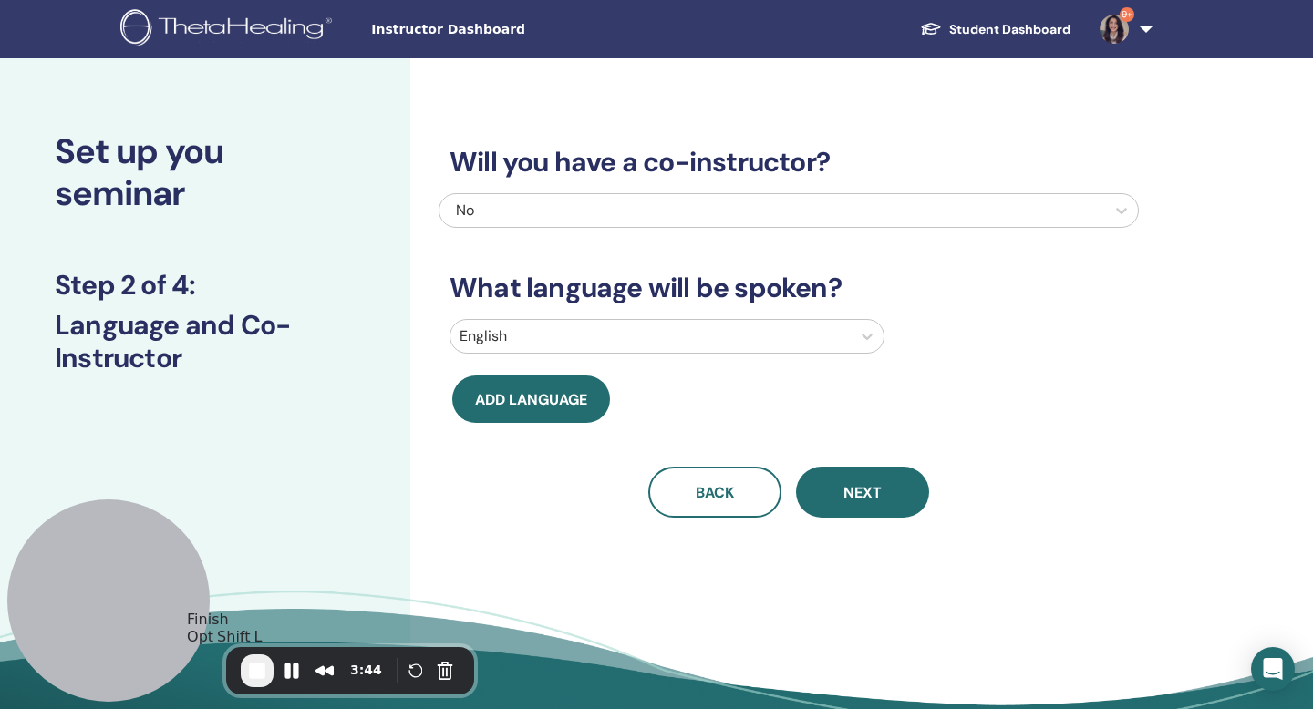
click at [263, 671] on span "End Recording" at bounding box center [257, 671] width 22 height 22
